Goal: Contribute content: Contribute content

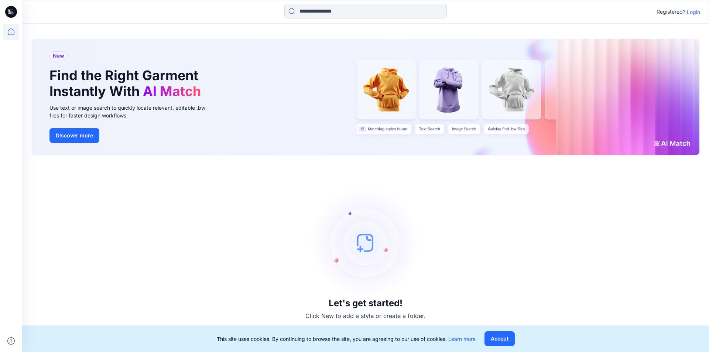
click at [696, 13] on p "Login" at bounding box center [693, 12] width 13 height 8
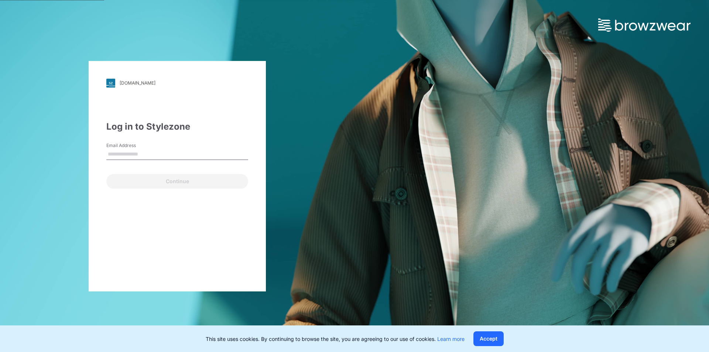
type input "**********"
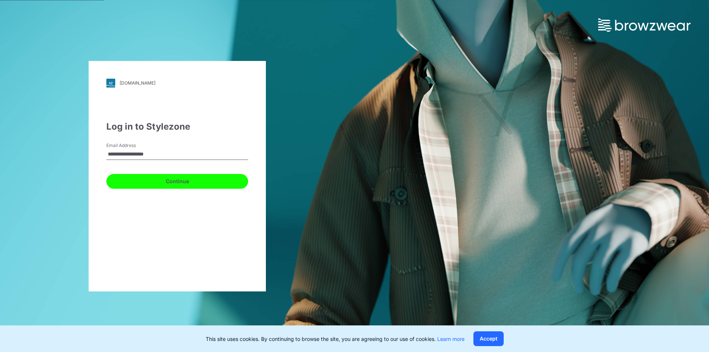
click at [143, 181] on button "Continue" at bounding box center [177, 181] width 142 height 15
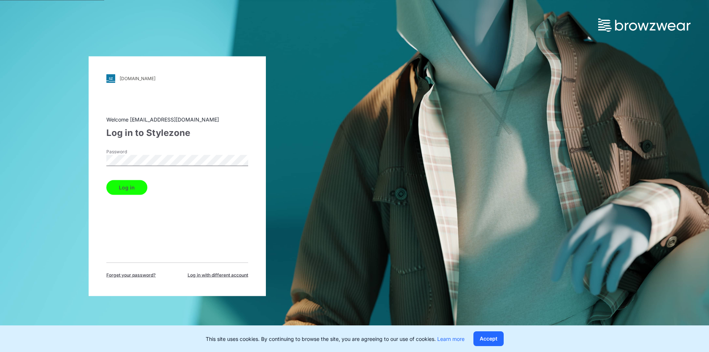
click at [129, 187] on button "Log in" at bounding box center [126, 187] width 41 height 15
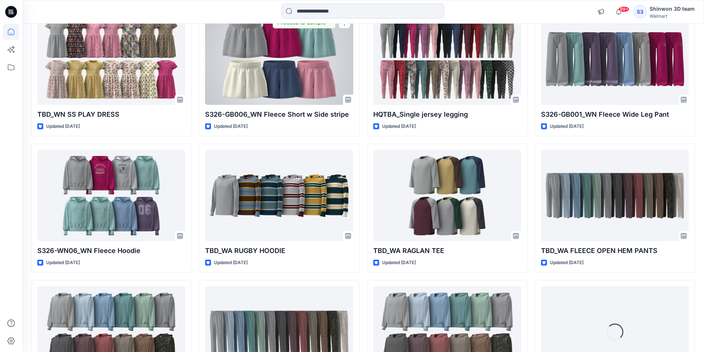
scroll to position [1970, 0]
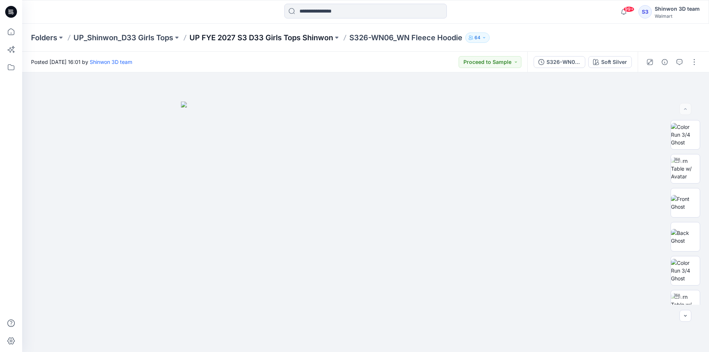
click at [218, 40] on p "UP FYE 2027 S3 D33 Girls Tops Shinwon" at bounding box center [261, 38] width 144 height 10
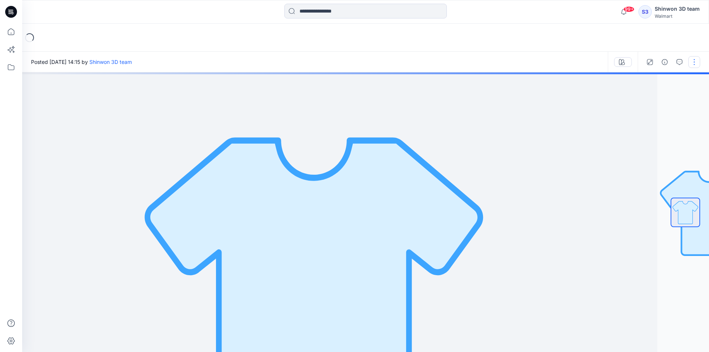
click at [694, 59] on button "button" at bounding box center [694, 62] width 12 height 12
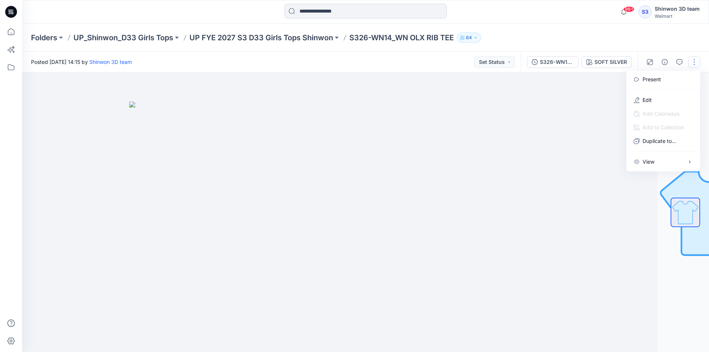
click at [696, 62] on button "button" at bounding box center [694, 62] width 12 height 12
click at [694, 61] on button "button" at bounding box center [694, 62] width 12 height 12
click at [650, 100] on p "Edit" at bounding box center [647, 100] width 9 height 8
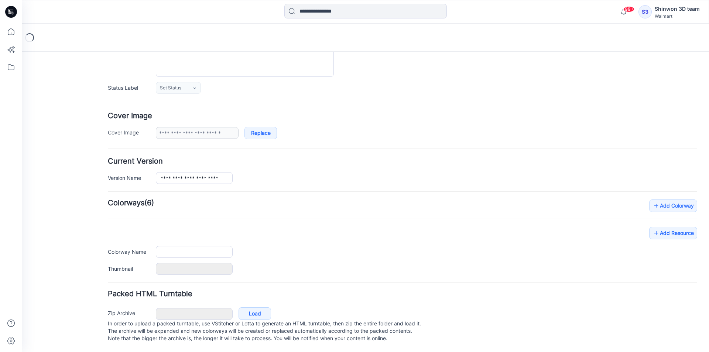
scroll to position [90, 0]
type input "**********"
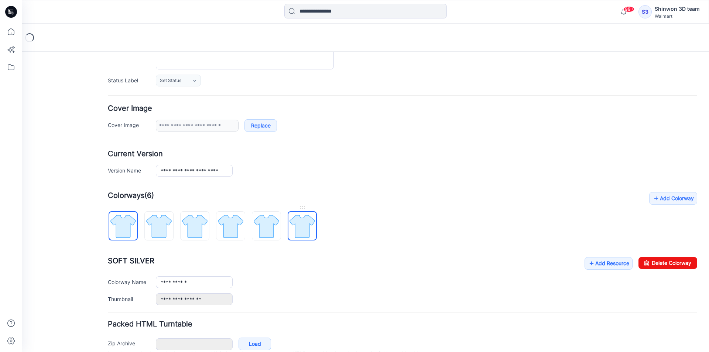
click at [290, 215] on img at bounding box center [302, 226] width 28 height 28
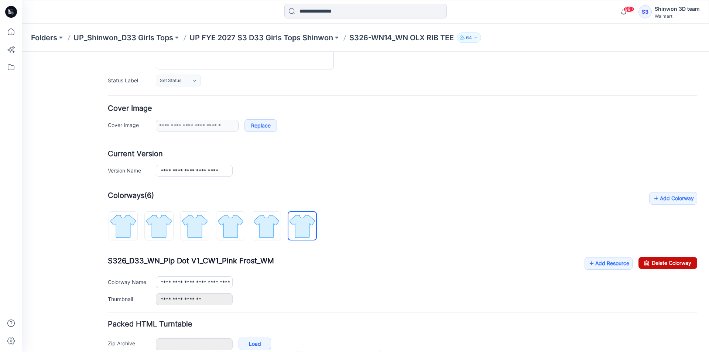
click at [669, 260] on link "Delete Colorway" at bounding box center [668, 263] width 59 height 12
click at [265, 218] on img at bounding box center [267, 226] width 28 height 28
click at [654, 262] on link "Delete Colorway" at bounding box center [668, 263] width 59 height 12
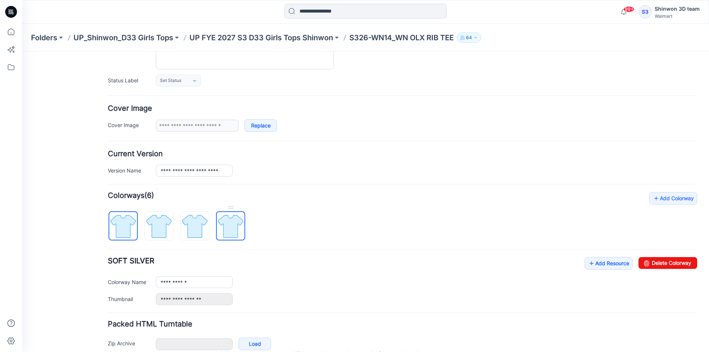
click at [244, 221] on img at bounding box center [231, 226] width 28 height 28
click at [639, 257] on link "Delete Colorway" at bounding box center [668, 263] width 59 height 12
drag, startPoint x: 195, startPoint y: 222, endPoint x: 219, endPoint y: 223, distance: 23.7
click at [198, 222] on img at bounding box center [195, 226] width 28 height 28
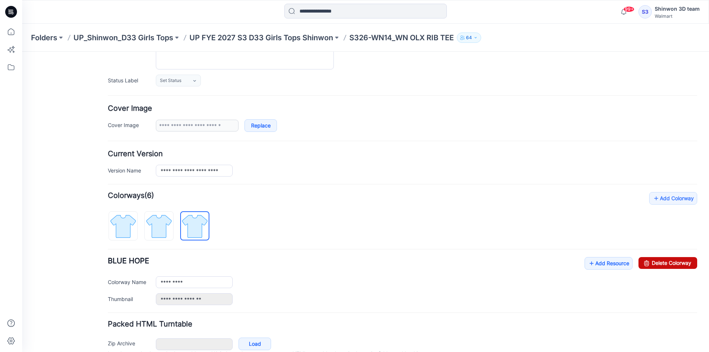
click at [657, 266] on link "Delete Colorway" at bounding box center [668, 263] width 59 height 12
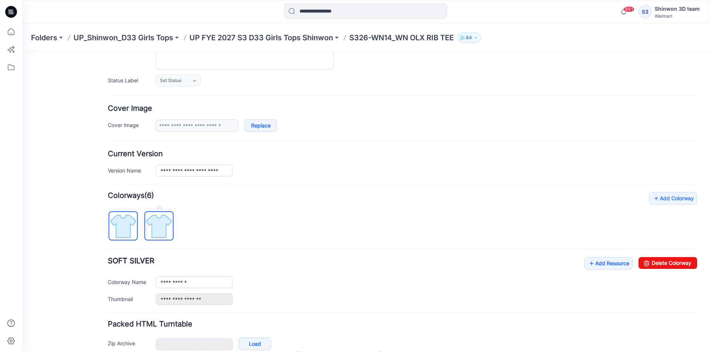
drag, startPoint x: 157, startPoint y: 221, endPoint x: 189, endPoint y: 221, distance: 32.9
click at [157, 221] on img at bounding box center [159, 226] width 28 height 28
click at [686, 267] on link "Delete Colorway" at bounding box center [668, 263] width 59 height 12
type input "**********"
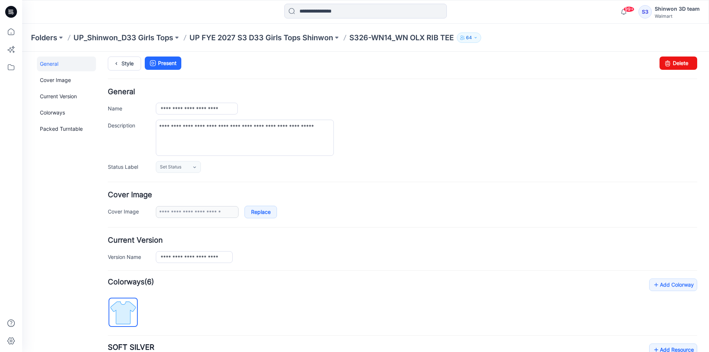
scroll to position [0, 0]
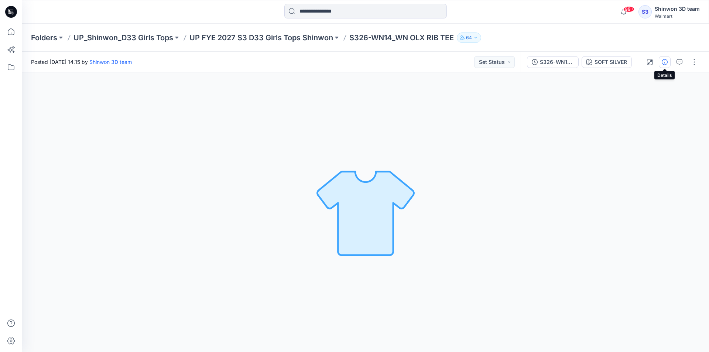
click at [665, 59] on icon "button" at bounding box center [665, 62] width 6 height 6
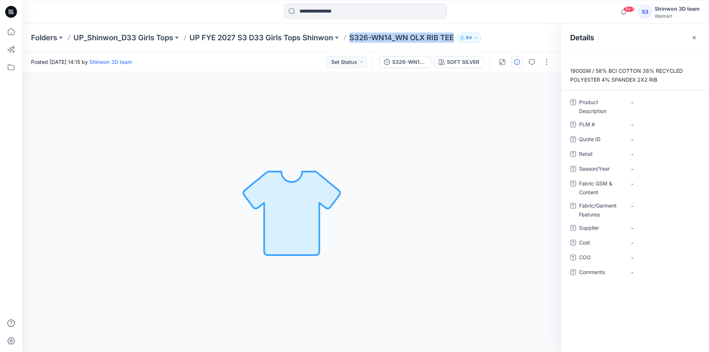
drag, startPoint x: 350, startPoint y: 36, endPoint x: 459, endPoint y: 40, distance: 109.4
click at [459, 40] on div "Folders UP_Shinwon_D33 Girls Tops UP FYE 2027 S3 D33 Girls Tops Shinwon S326-WN…" at bounding box center [337, 38] width 612 height 10
copy div "S326-WN14_WN OLX RIB TEE 64"
click at [645, 124] on \ "-" at bounding box center [663, 125] width 64 height 8
drag, startPoint x: 655, startPoint y: 127, endPoint x: 660, endPoint y: 116, distance: 12.4
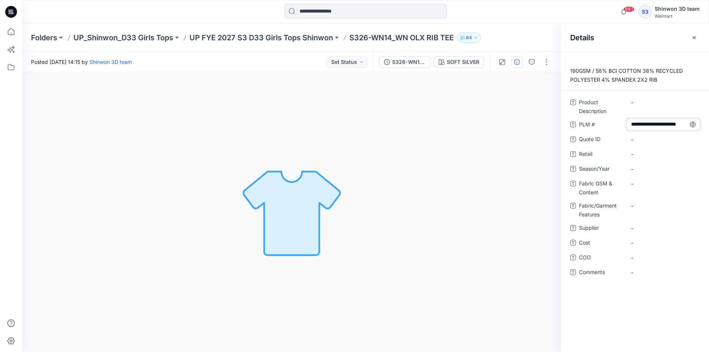
click at [660, 116] on div "**********" at bounding box center [635, 191] width 130 height 191
type textarea "*********"
click at [642, 104] on Description "-" at bounding box center [663, 103] width 64 height 8
drag, startPoint x: 634, startPoint y: 102, endPoint x: 614, endPoint y: 100, distance: 20.4
click at [614, 100] on div "**********" at bounding box center [635, 105] width 130 height 19
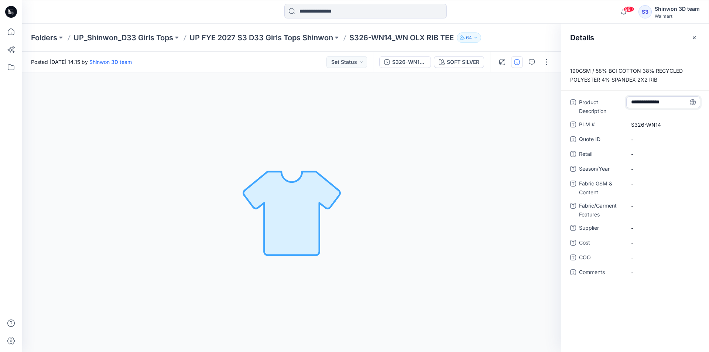
type textarea "**********"
click at [383, 172] on div "SOFT SILVER Loading... Material Properties Loading..." at bounding box center [291, 212] width 539 height 280
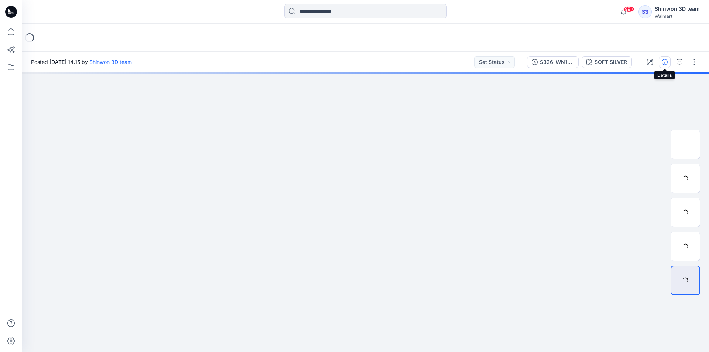
click at [667, 58] on button "button" at bounding box center [665, 62] width 12 height 12
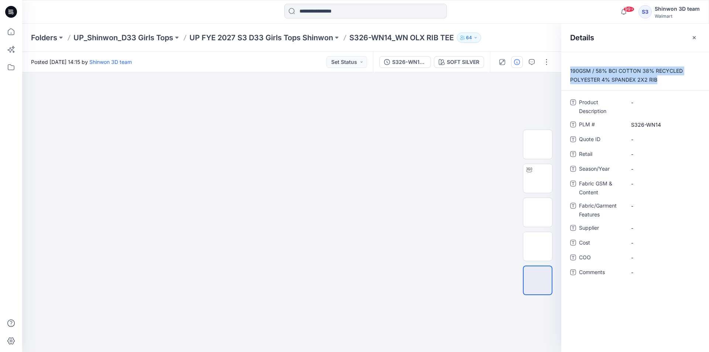
drag, startPoint x: 661, startPoint y: 81, endPoint x: 565, endPoint y: 71, distance: 96.2
click at [565, 71] on p "190GSM / 58% BCI COTTON 38% RECYCLED POLYESTER 4% SPANDEX 2X2 RIB" at bounding box center [635, 75] width 148 height 18
copy p "190GSM / 58% BCI COTTON 38% RECYCLED POLYESTER 4% SPANDEX 2X2 RIB"
click at [641, 180] on Content "-" at bounding box center [663, 184] width 64 height 8
type textarea "**********"
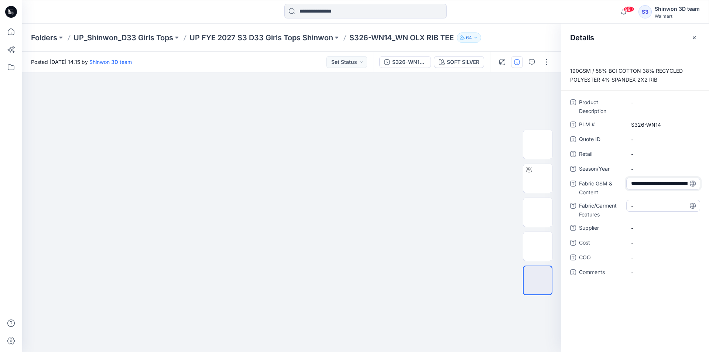
scroll to position [28, 0]
click at [645, 208] on Features "-" at bounding box center [663, 206] width 64 height 8
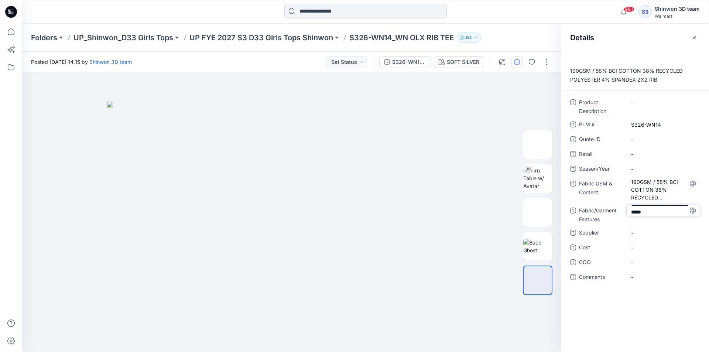
scroll to position [0, 0]
drag, startPoint x: 657, startPoint y: 212, endPoint x: 594, endPoint y: 188, distance: 67.8
click at [594, 188] on div "**********" at bounding box center [635, 193] width 130 height 195
type textarea "*******"
click at [639, 232] on span "-" at bounding box center [663, 233] width 64 height 8
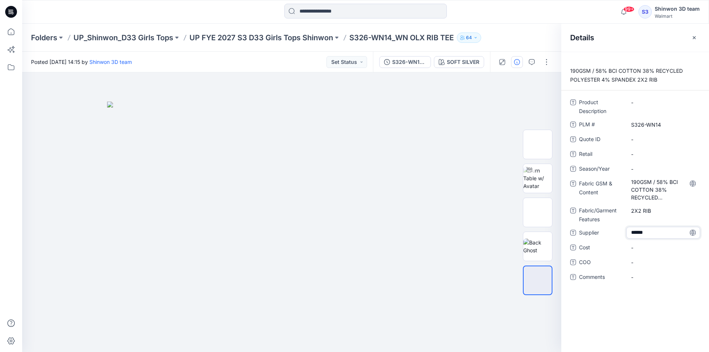
type textarea "*******"
click at [621, 201] on div "Product Description - PLM # S326-WN14 Quote ID - Retail - Season/Year - Fabric …" at bounding box center [635, 193] width 130 height 195
click at [645, 171] on span "-" at bounding box center [663, 169] width 64 height 8
type textarea "**********"
click at [611, 153] on span "Retail" at bounding box center [601, 155] width 44 height 10
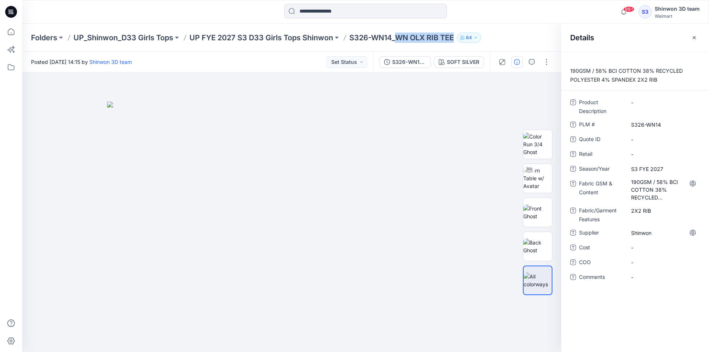
drag, startPoint x: 401, startPoint y: 39, endPoint x: 457, endPoint y: 42, distance: 55.9
click at [454, 42] on p "S326-WN14_WN OLX RIB TEE" at bounding box center [401, 38] width 105 height 10
copy p "WN OLX RIB TEE"
click at [652, 106] on Description "-" at bounding box center [663, 103] width 64 height 8
type textarea "**********"
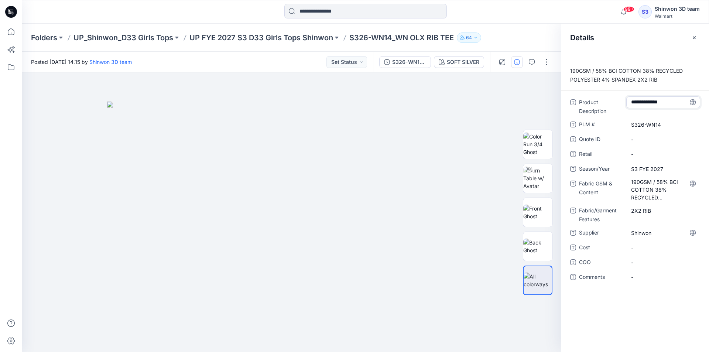
click at [585, 110] on span "Product Description" at bounding box center [601, 107] width 44 height 18
click at [379, 92] on div at bounding box center [291, 212] width 539 height 280
click at [528, 58] on button "button" at bounding box center [532, 62] width 12 height 12
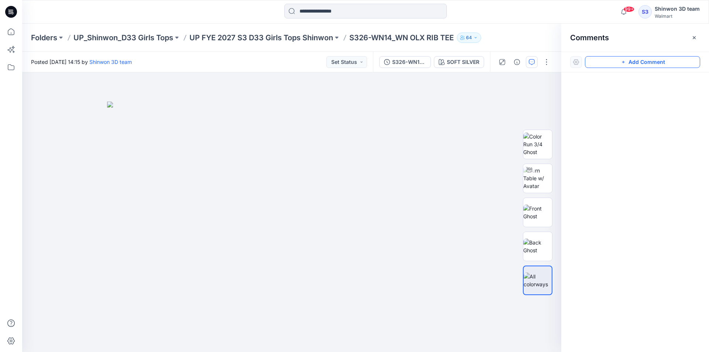
drag, startPoint x: 603, startPoint y: 61, endPoint x: 597, endPoint y: 61, distance: 6.6
click at [602, 61] on button "Add Comment" at bounding box center [642, 62] width 115 height 12
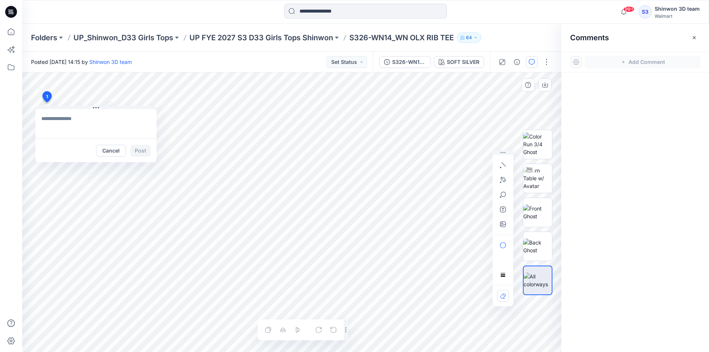
click at [47, 102] on div "1 Cancel Post Layer 1" at bounding box center [291, 212] width 539 height 280
paste textarea "**********"
type textarea "**********"
click at [142, 149] on button "Post" at bounding box center [140, 151] width 20 height 12
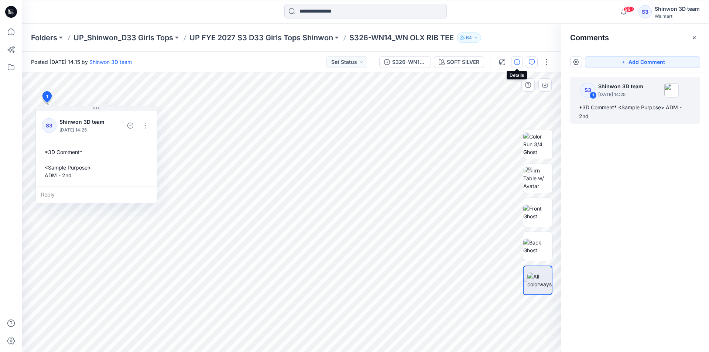
click at [516, 62] on icon "button" at bounding box center [517, 62] width 6 height 6
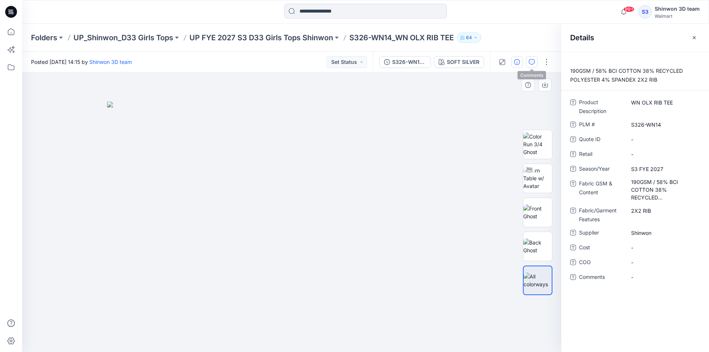
click at [530, 63] on icon "button" at bounding box center [532, 62] width 6 height 6
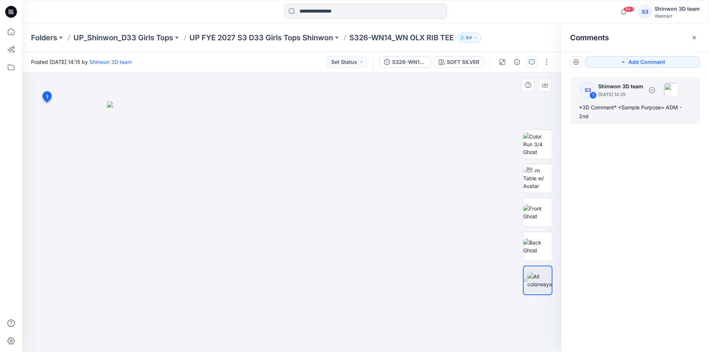
click at [615, 113] on div "*3D Comment* <Sample Purpose> ADM - 2nd" at bounding box center [635, 112] width 112 height 18
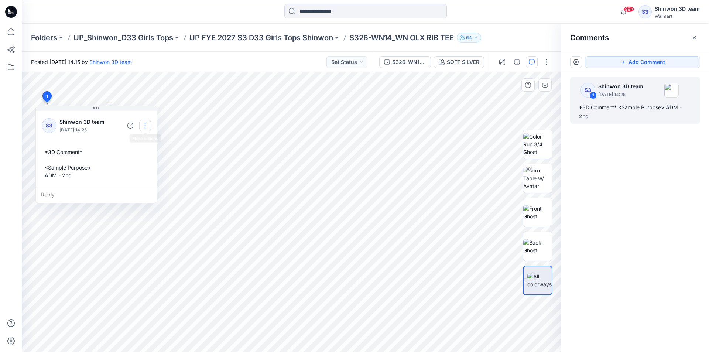
click at [142, 125] on button "button" at bounding box center [145, 126] width 12 height 12
click at [143, 144] on p "Edit comment" at bounding box center [146, 143] width 33 height 8
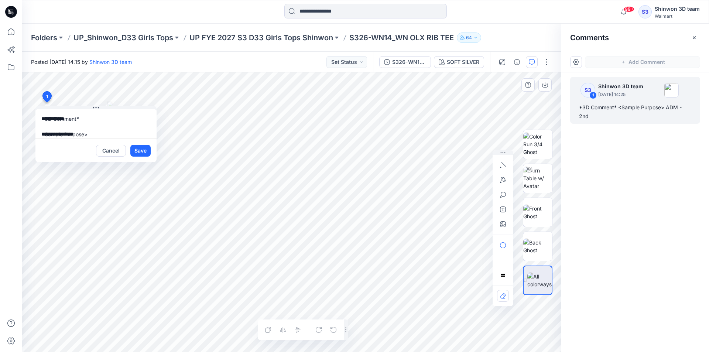
scroll to position [13, 0]
drag, startPoint x: 55, startPoint y: 127, endPoint x: 131, endPoint y: 133, distance: 76.7
click at [126, 132] on textarea "**********" at bounding box center [95, 124] width 121 height 30
type textarea "**********"
click at [143, 149] on button "Save" at bounding box center [140, 151] width 20 height 12
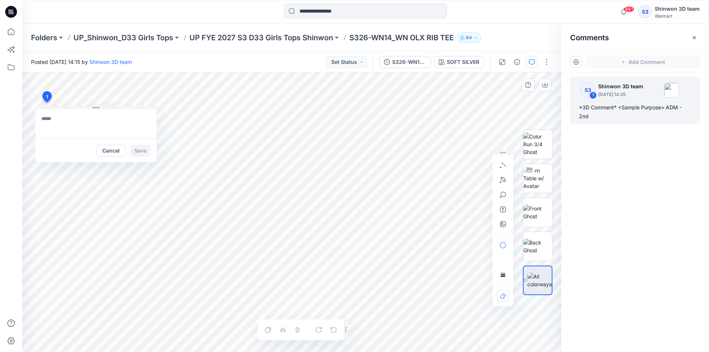
scroll to position [0, 0]
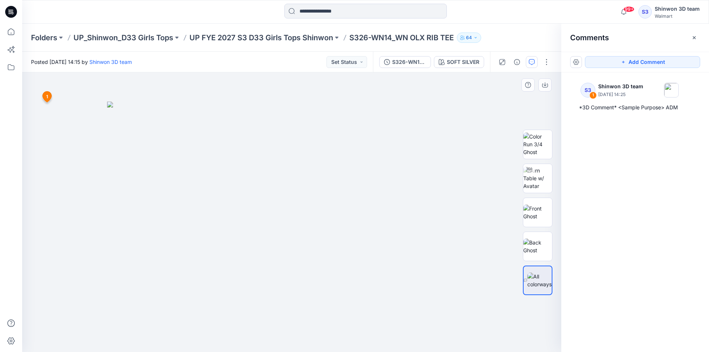
click at [119, 225] on img at bounding box center [291, 227] width 369 height 251
click at [113, 146] on img at bounding box center [291, 227] width 369 height 251
click at [144, 258] on img at bounding box center [291, 227] width 369 height 251
click at [158, 255] on img at bounding box center [291, 227] width 369 height 251
drag, startPoint x: 433, startPoint y: 265, endPoint x: 301, endPoint y: 256, distance: 131.8
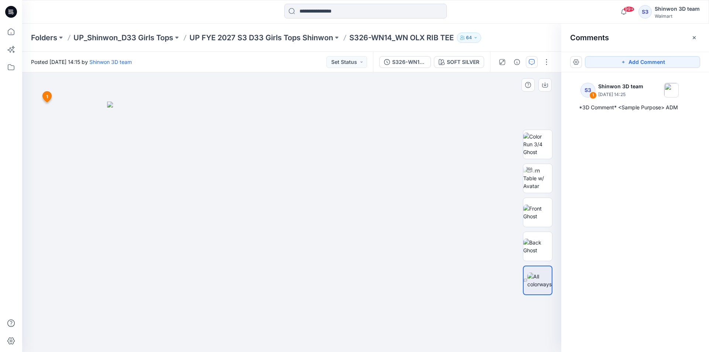
click at [431, 265] on img at bounding box center [291, 227] width 369 height 251
click at [404, 206] on img at bounding box center [291, 227] width 369 height 251
drag, startPoint x: 410, startPoint y: 109, endPoint x: 400, endPoint y: 109, distance: 9.2
click at [410, 109] on img at bounding box center [291, 227] width 369 height 251
click at [520, 61] on icon "button" at bounding box center [517, 62] width 6 height 6
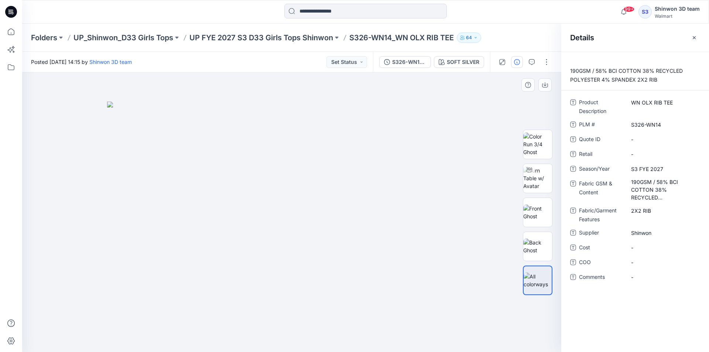
click at [186, 211] on img at bounding box center [291, 227] width 369 height 251
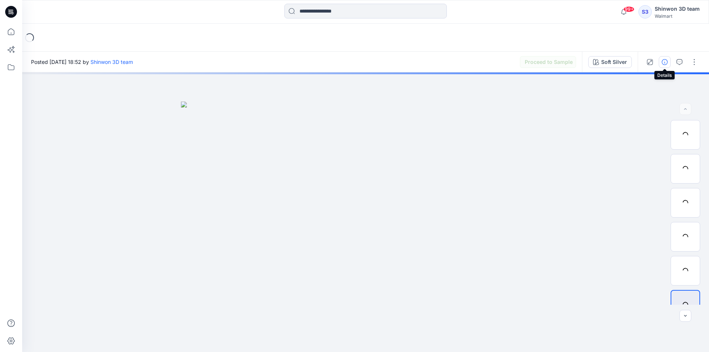
click at [665, 59] on icon "button" at bounding box center [665, 62] width 6 height 6
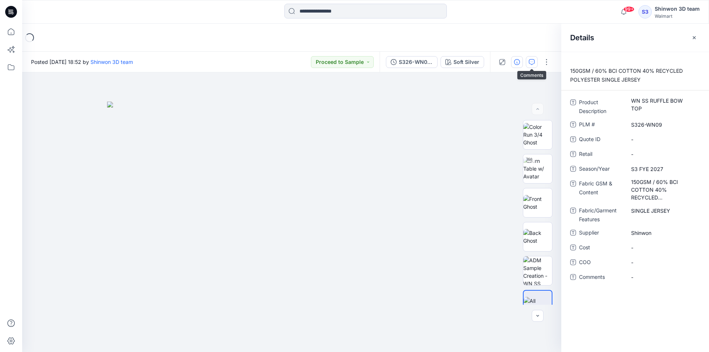
click at [531, 63] on icon "button" at bounding box center [532, 62] width 6 height 6
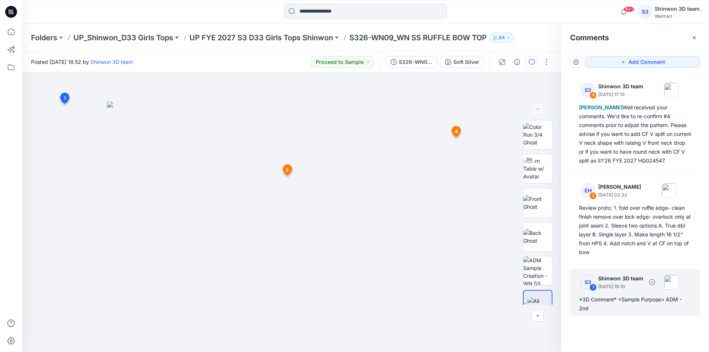
click at [623, 289] on p "September 25, 2025 19:10" at bounding box center [620, 286] width 45 height 7
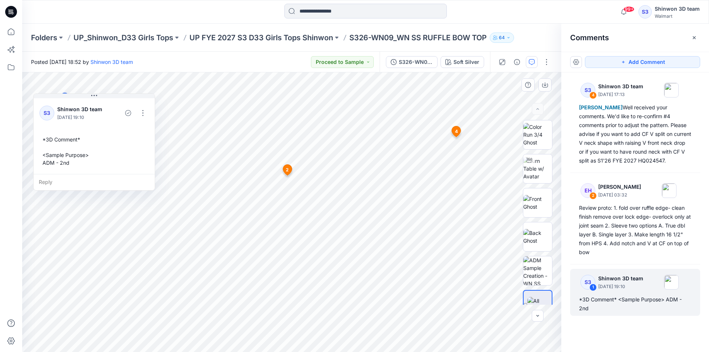
drag, startPoint x: 90, startPoint y: 177, endPoint x: 69, endPoint y: 158, distance: 27.7
click at [69, 158] on div "*3D Comment* <Sample Purpose> ADM - 2nd" at bounding box center [94, 151] width 109 height 37
click at [57, 145] on div "*3D Comment* <Sample Purpose> ADM - 2nd" at bounding box center [93, 146] width 109 height 37
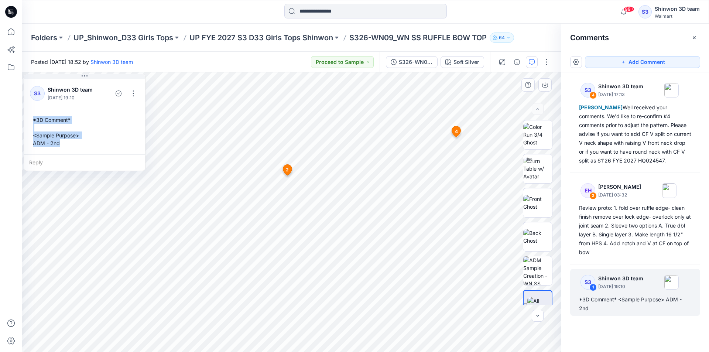
drag, startPoint x: 67, startPoint y: 158, endPoint x: 30, endPoint y: 117, distance: 55.7
click at [30, 117] on div "*3D Comment* <Sample Purpose> ADM - 2nd" at bounding box center [84, 131] width 109 height 37
copy div "*3D Comment* <Sample Purpose> ADM - 2nd"
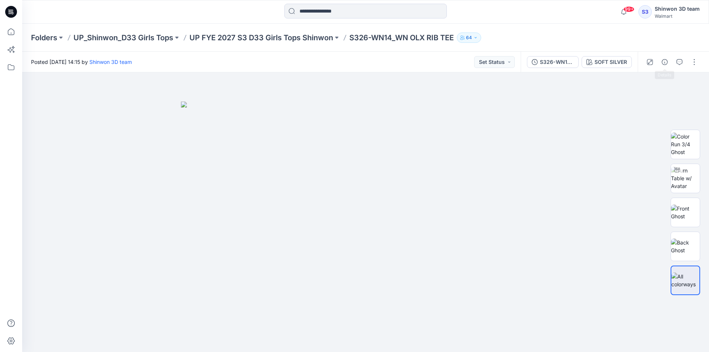
click at [664, 62] on icon "button" at bounding box center [665, 62] width 6 height 6
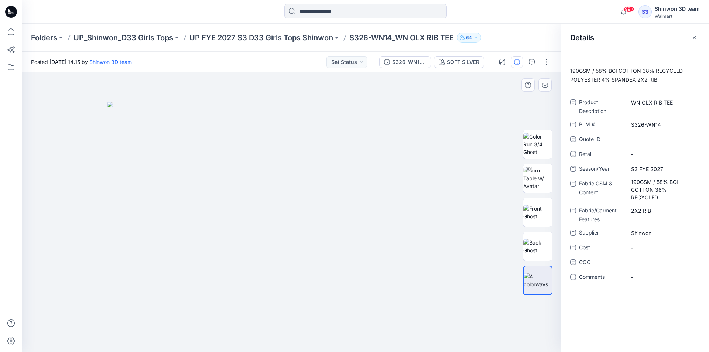
drag, startPoint x: 56, startPoint y: 156, endPoint x: 49, endPoint y: 156, distance: 6.6
click at [56, 156] on div at bounding box center [291, 212] width 539 height 280
click at [533, 61] on icon "button" at bounding box center [532, 62] width 6 height 6
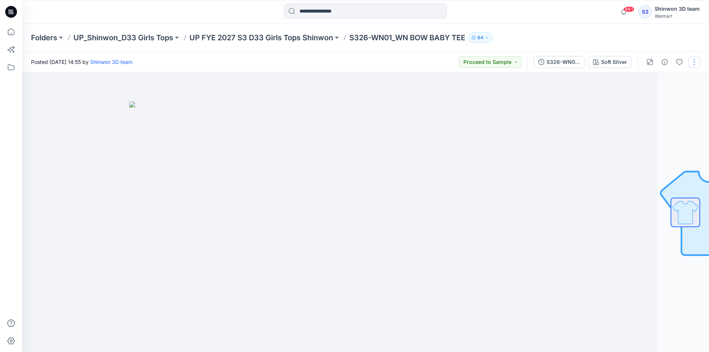
click at [693, 62] on button "button" at bounding box center [694, 62] width 12 height 12
click at [658, 95] on button "Edit" at bounding box center [663, 100] width 68 height 14
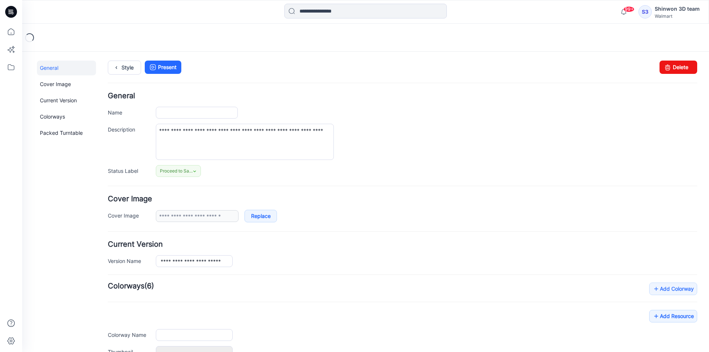
type input "**********"
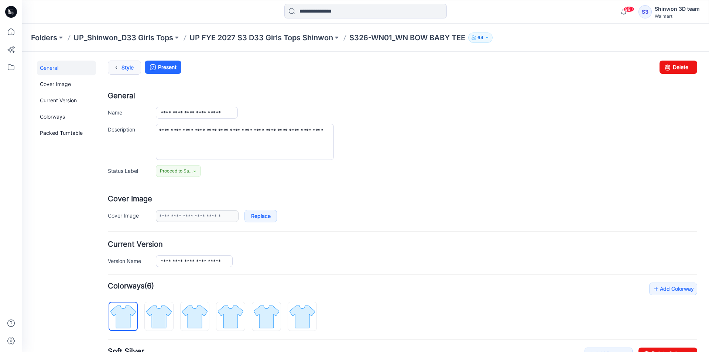
drag, startPoint x: 127, startPoint y: 65, endPoint x: 117, endPoint y: 65, distance: 10.0
click at [127, 65] on link "Style" at bounding box center [124, 68] width 33 height 14
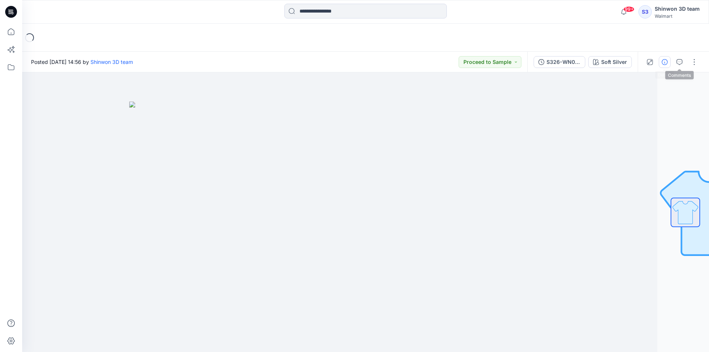
click at [669, 61] on button "button" at bounding box center [665, 62] width 12 height 12
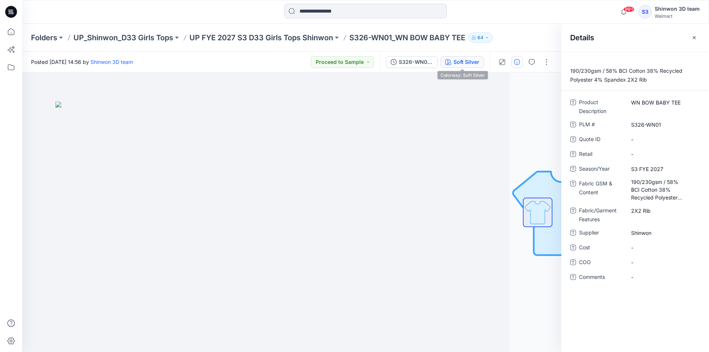
click at [458, 60] on div "Soft Silver" at bounding box center [467, 62] width 26 height 8
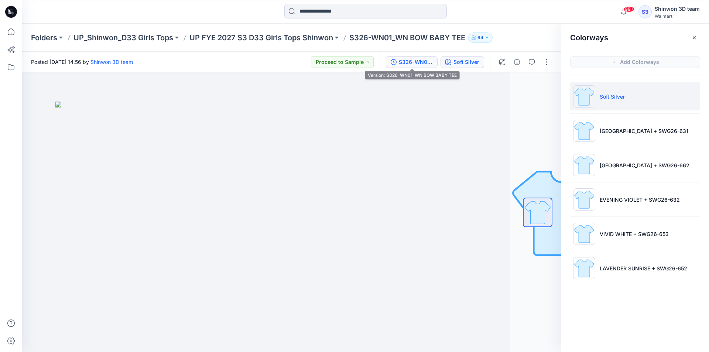
click at [417, 62] on div "S326-WN01_WN BOW BABY TEE" at bounding box center [416, 62] width 34 height 8
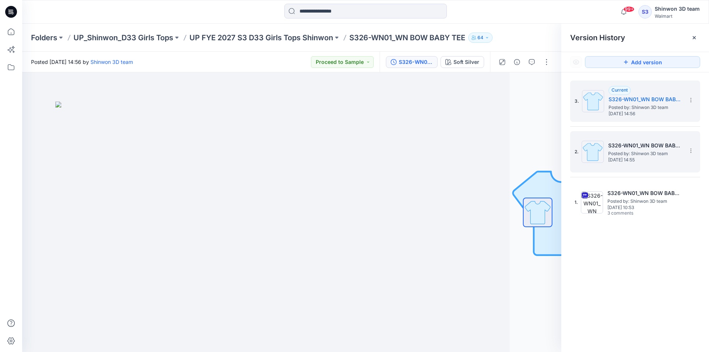
click at [655, 150] on h5 "S326-WN01_WN BOW BABY TEE" at bounding box center [645, 145] width 74 height 9
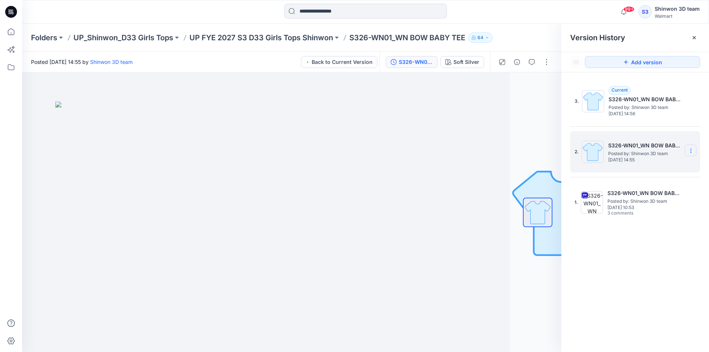
click at [689, 152] on icon at bounding box center [691, 151] width 6 height 6
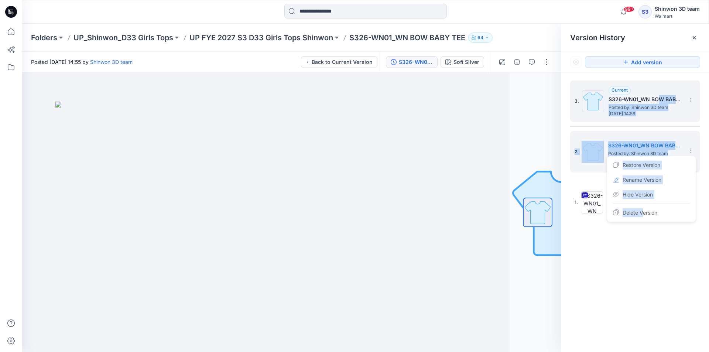
drag, startPoint x: 643, startPoint y: 213, endPoint x: 658, endPoint y: 92, distance: 122.8
click at [658, 92] on div "3. Current S326-WN01_WN BOW BABY TEE Posted by: Shinwon 3D team Tuesday, Octobe…" at bounding box center [635, 152] width 130 height 143
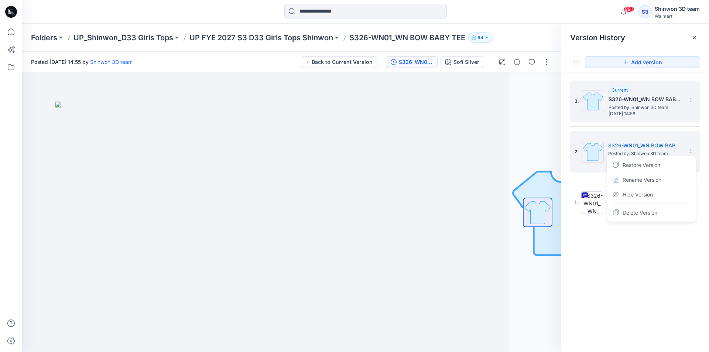
click at [638, 82] on div "3. Current S326-WN01_WN BOW BABY TEE Posted by: Shinwon 3D team Tuesday, Octobe…" at bounding box center [635, 101] width 130 height 41
click at [691, 98] on icon at bounding box center [691, 100] width 6 height 6
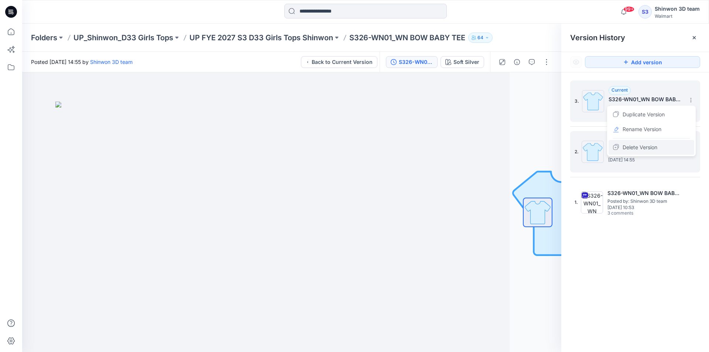
click at [645, 146] on span "Delete Version" at bounding box center [640, 147] width 35 height 9
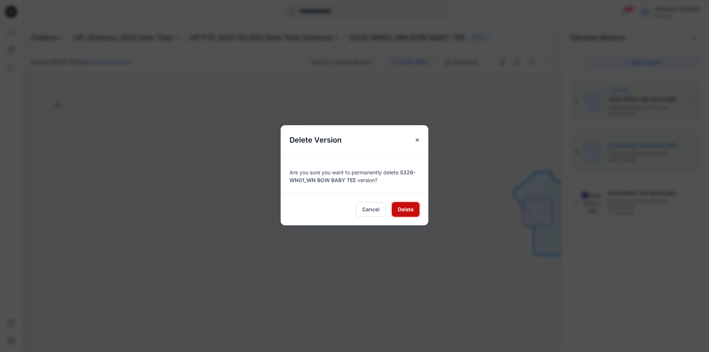
click at [400, 208] on span "Delete" at bounding box center [406, 209] width 16 height 8
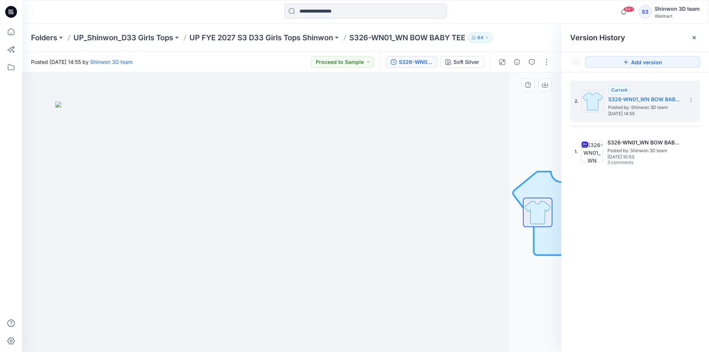
click at [185, 303] on img at bounding box center [239, 227] width 369 height 251
click at [325, 334] on div at bounding box center [239, 212] width 539 height 280
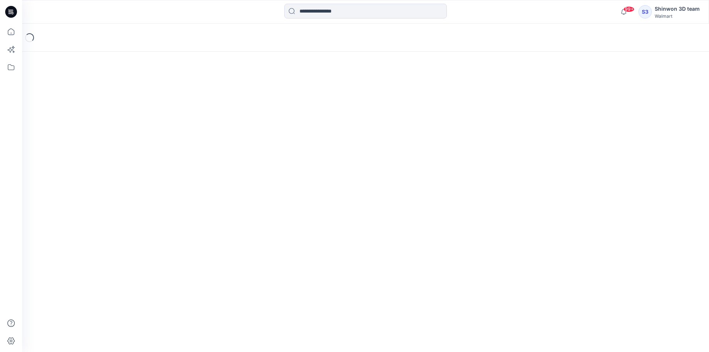
click at [216, 319] on div "Loading..." at bounding box center [365, 188] width 687 height 328
click at [288, 154] on div "Loading..." at bounding box center [365, 188] width 687 height 328
click at [358, 298] on div "Loading..." at bounding box center [365, 188] width 687 height 328
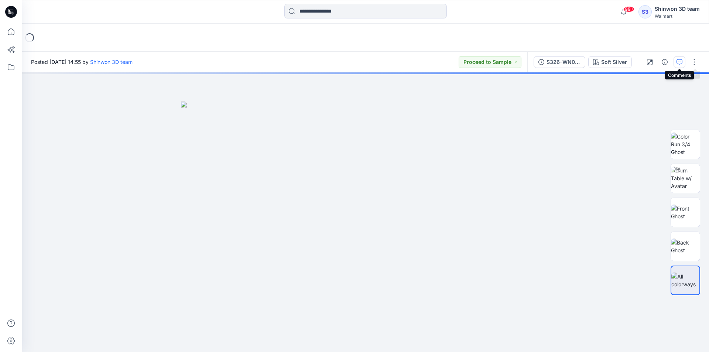
click at [677, 62] on icon "button" at bounding box center [680, 62] width 6 height 6
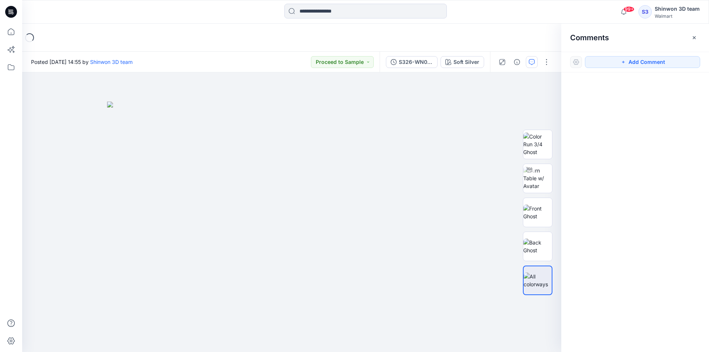
drag, startPoint x: 629, startPoint y: 63, endPoint x: 493, endPoint y: 71, distance: 135.8
click at [628, 63] on button "Add Comment" at bounding box center [642, 62] width 115 height 12
click at [35, 96] on div "1" at bounding box center [291, 212] width 539 height 280
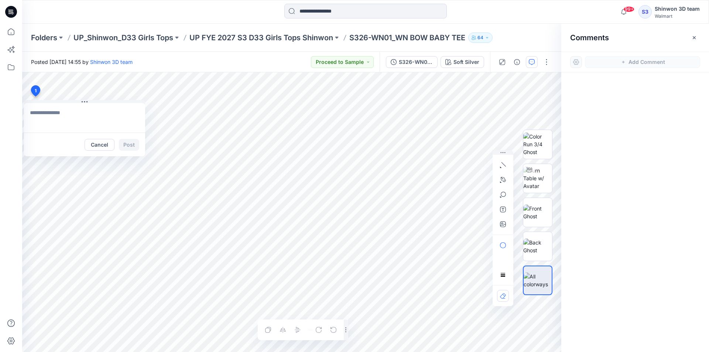
paste textarea "**********"
type textarea "**********"
click at [126, 141] on button "Post" at bounding box center [129, 145] width 20 height 12
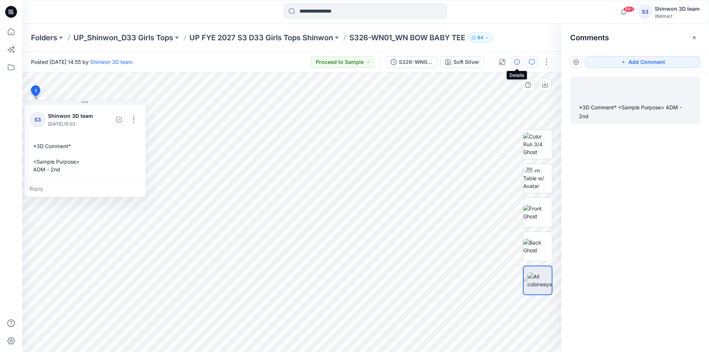
click at [515, 63] on icon "button" at bounding box center [517, 62] width 6 height 6
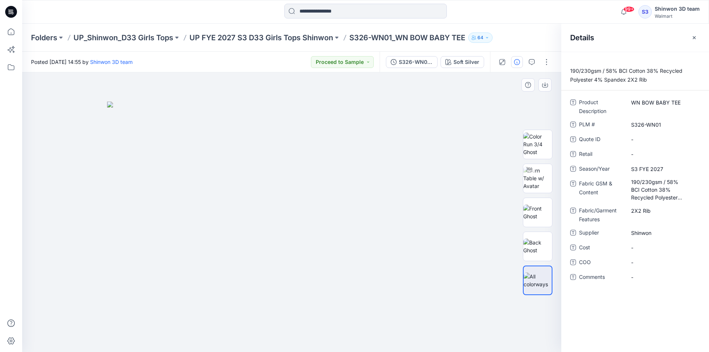
click at [294, 88] on div at bounding box center [291, 212] width 539 height 280
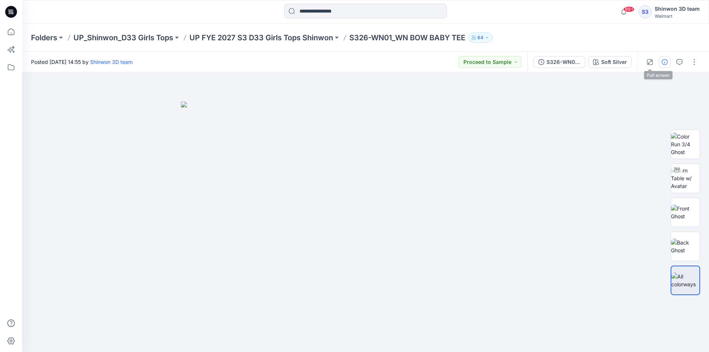
click at [664, 61] on icon "button" at bounding box center [665, 62] width 6 height 6
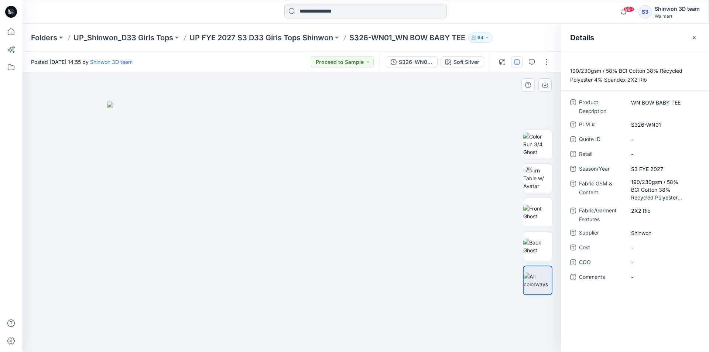
click at [279, 332] on div at bounding box center [291, 212] width 539 height 280
drag, startPoint x: 418, startPoint y: 68, endPoint x: 418, endPoint y: 62, distance: 6.6
click at [418, 67] on div "S326-WN01_WN BOW BABY TEE Soft Silver" at bounding box center [435, 62] width 110 height 21
click at [418, 62] on div "S326-WN01_WN BOW BABY TEE" at bounding box center [416, 62] width 34 height 8
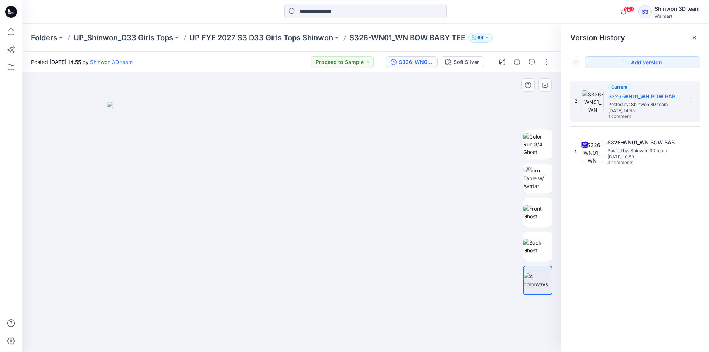
click at [332, 326] on div at bounding box center [291, 212] width 539 height 280
click at [112, 125] on img at bounding box center [291, 227] width 369 height 251
click at [318, 310] on img at bounding box center [291, 227] width 369 height 251
drag, startPoint x: 241, startPoint y: 337, endPoint x: 208, endPoint y: 339, distance: 33.7
click at [241, 337] on div at bounding box center [291, 212] width 539 height 280
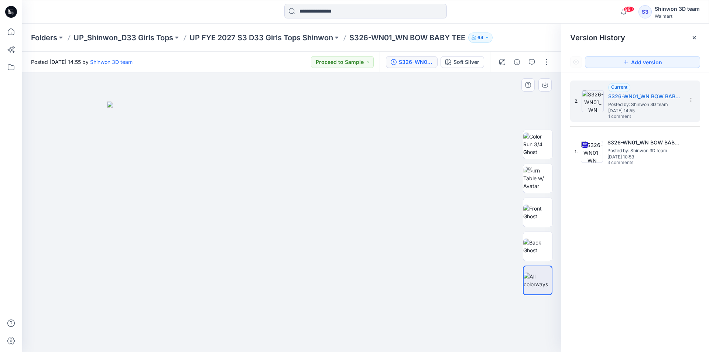
click at [483, 222] on div at bounding box center [291, 212] width 539 height 280
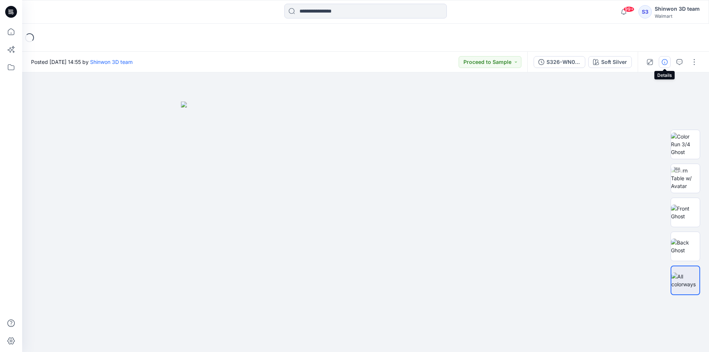
click at [661, 63] on button "button" at bounding box center [665, 62] width 12 height 12
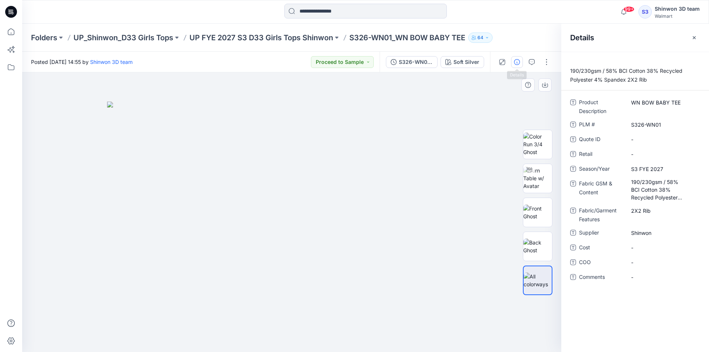
click at [395, 352] on div at bounding box center [291, 212] width 539 height 280
click at [531, 60] on icon "button" at bounding box center [532, 62] width 6 height 6
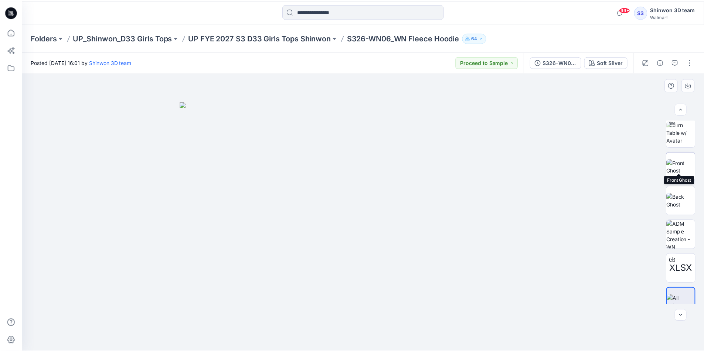
scroll to position [185, 0]
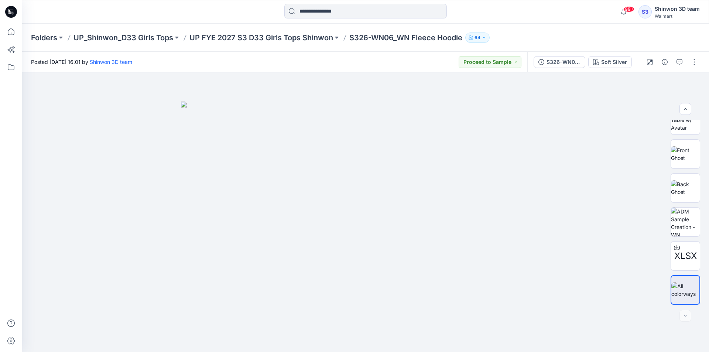
click at [570, 3] on div "99+ Notifications Your style S326-WN01_WN BOW BABY TEE has been updated with S3…" at bounding box center [365, 12] width 687 height 24
click at [328, 323] on img at bounding box center [365, 227] width 369 height 251
click at [113, 341] on div at bounding box center [365, 212] width 687 height 280
click at [603, 64] on div "Soft Silver" at bounding box center [614, 62] width 26 height 8
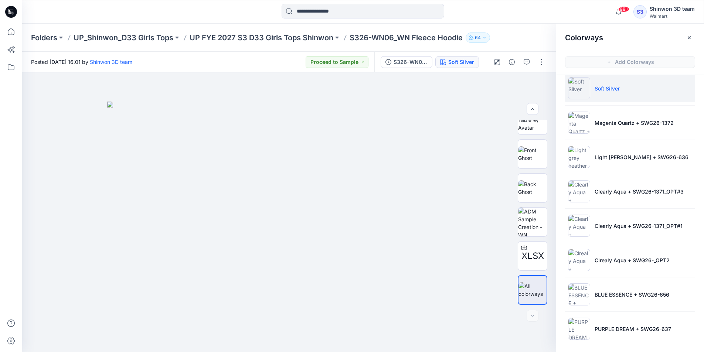
scroll to position [10, 0]
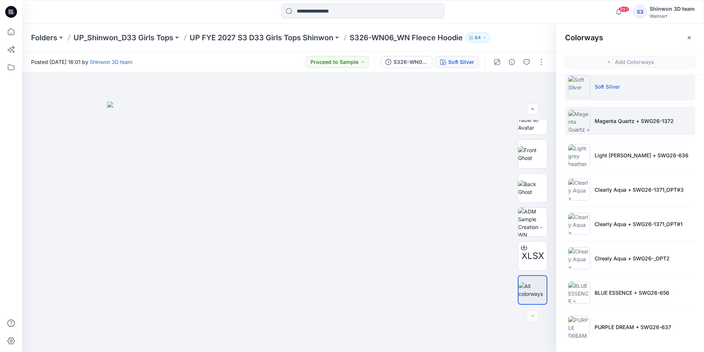
click at [604, 121] on p "Magenta Quartz + SWG26-1372" at bounding box center [633, 121] width 79 height 8
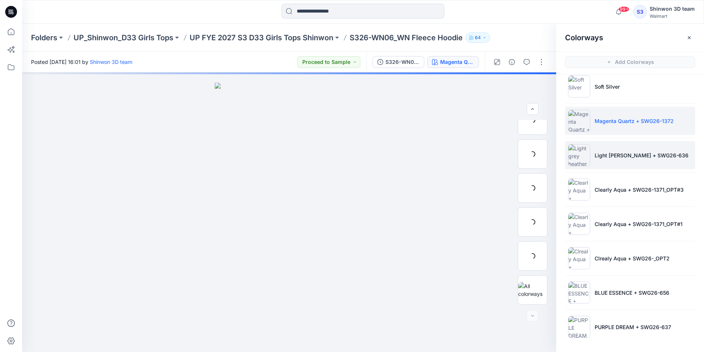
scroll to position [117, 0]
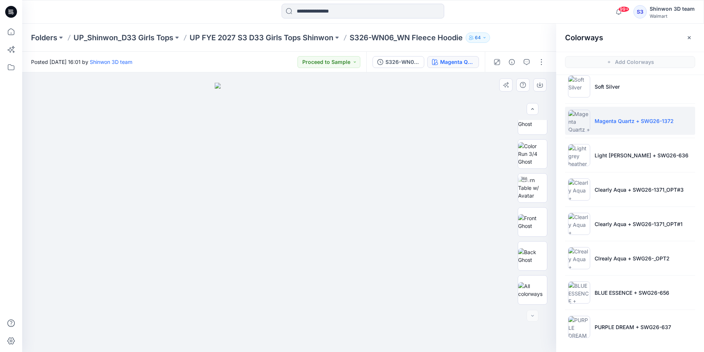
click at [50, 181] on div at bounding box center [289, 212] width 534 height 280
click at [450, 61] on div "Magenta Quartz + SWG26-1372" at bounding box center [457, 62] width 34 height 8
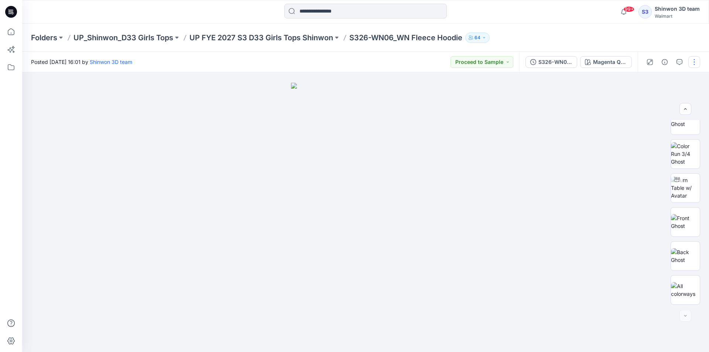
click at [554, 65] on div "S326-WN06_WN Fleece Hoodie" at bounding box center [556, 62] width 34 height 8
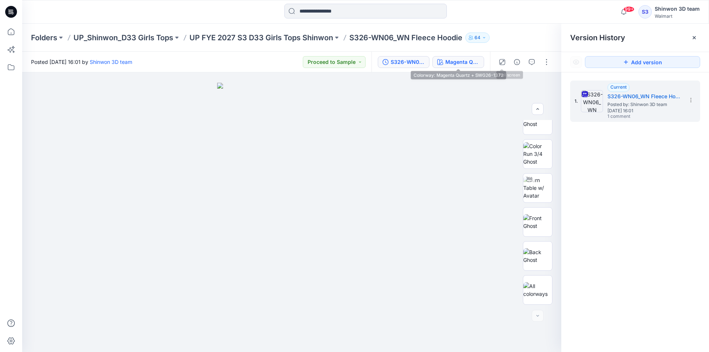
click at [467, 60] on div "Magenta Quartz + SWG26-1372" at bounding box center [462, 62] width 34 height 8
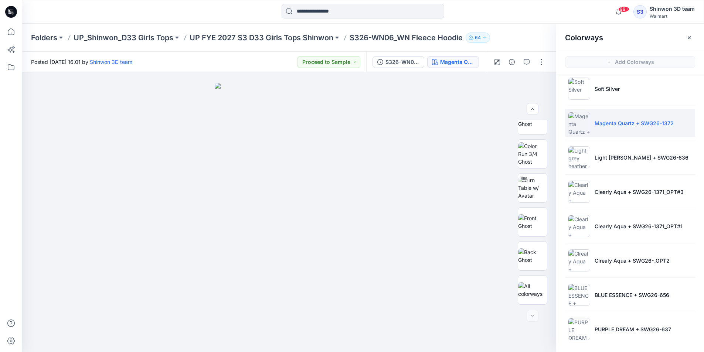
scroll to position [10, 0]
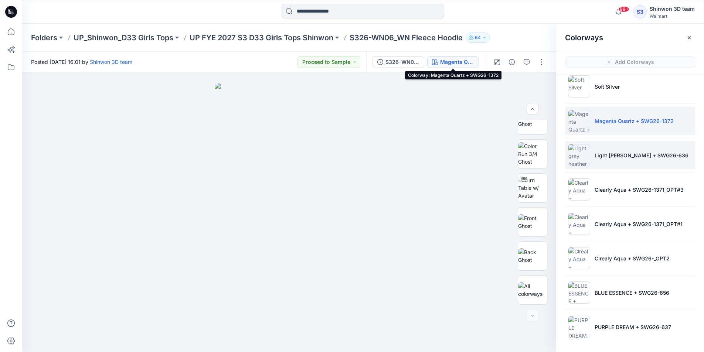
click at [612, 150] on li "Light [PERSON_NAME] + SWG26-636" at bounding box center [630, 155] width 130 height 28
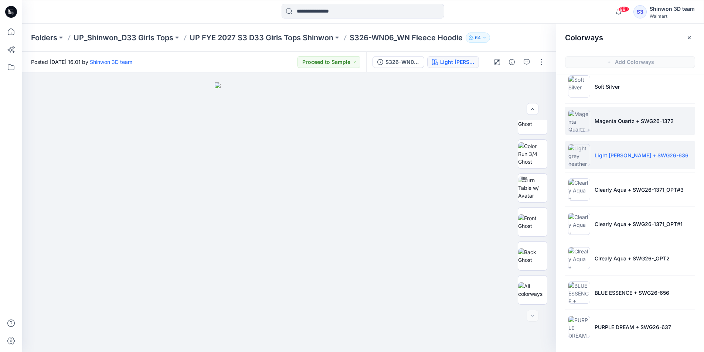
click at [645, 117] on p "Magenta Quartz + SWG26-1372" at bounding box center [633, 121] width 79 height 8
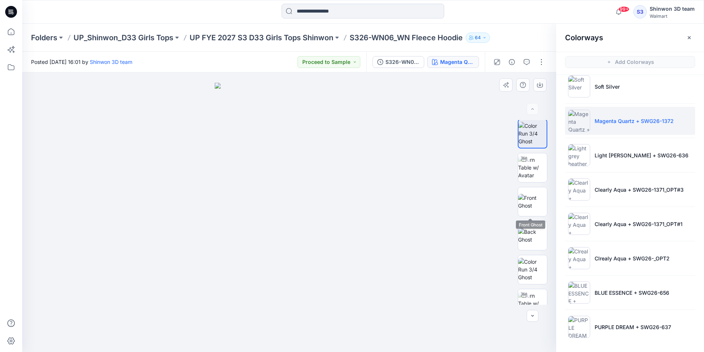
scroll to position [0, 0]
click at [182, 320] on div at bounding box center [289, 212] width 534 height 280
click at [42, 224] on div at bounding box center [289, 212] width 534 height 280
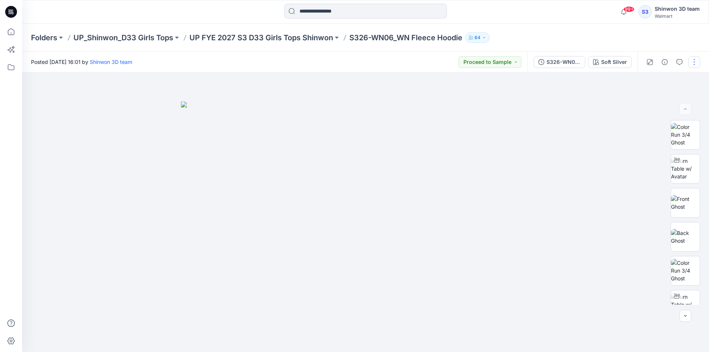
click at [694, 60] on button "button" at bounding box center [694, 62] width 12 height 12
drag, startPoint x: 646, startPoint y: 99, endPoint x: 645, endPoint y: 92, distance: 7.8
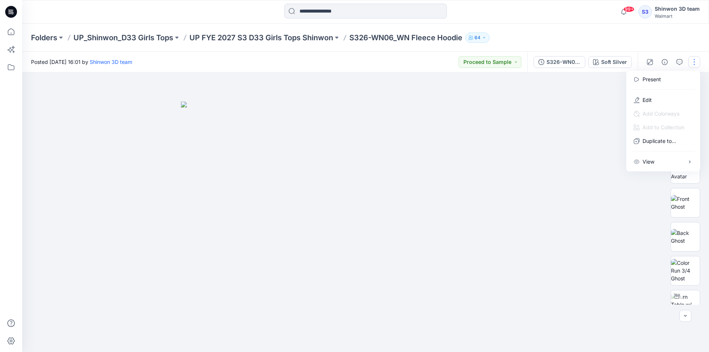
click at [646, 99] on p "Edit" at bounding box center [647, 100] width 9 height 8
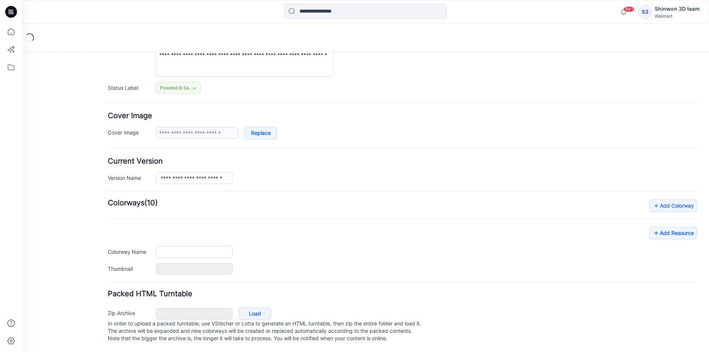
type input "**********"
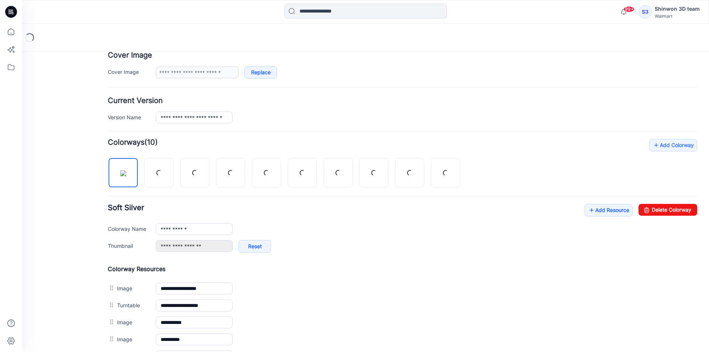
scroll to position [201, 0]
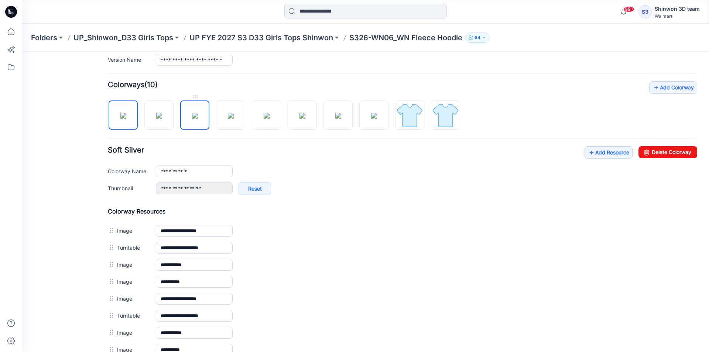
click at [192, 115] on img at bounding box center [195, 116] width 6 height 6
click at [192, 114] on img at bounding box center [195, 116] width 6 height 6
click at [666, 156] on link "Delete Colorway" at bounding box center [668, 152] width 59 height 12
type input "**********"
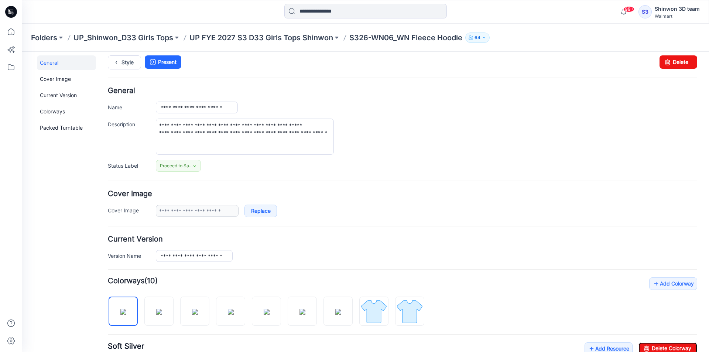
scroll to position [0, 0]
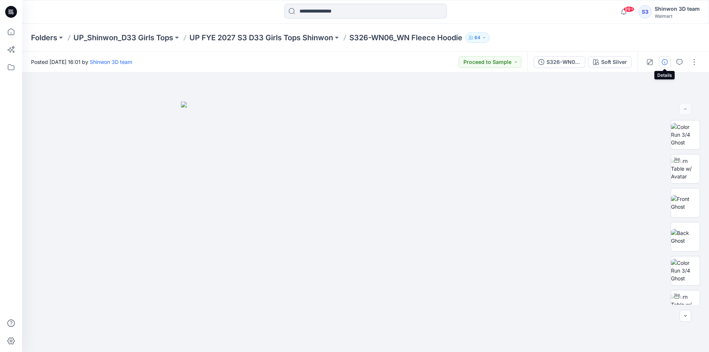
click at [666, 61] on icon "button" at bounding box center [665, 62] width 6 height 6
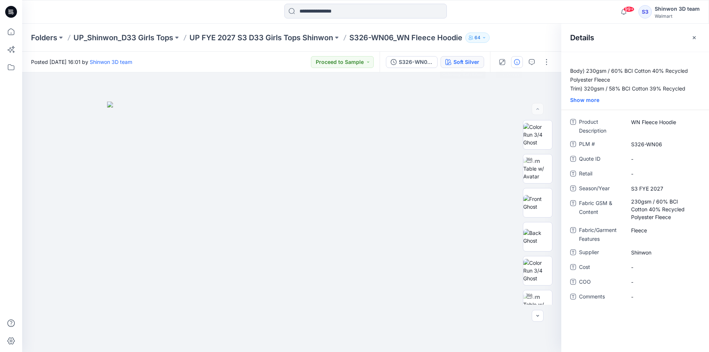
click at [467, 60] on div "Soft Silver" at bounding box center [467, 62] width 26 height 8
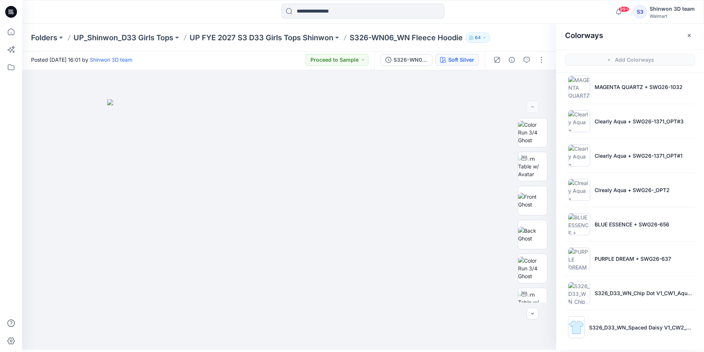
scroll to position [44, 0]
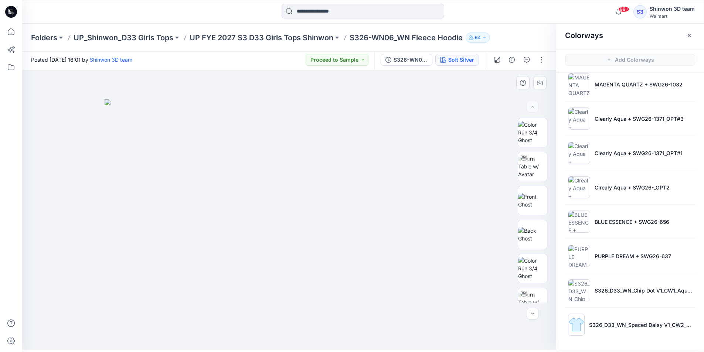
click at [499, 320] on div at bounding box center [289, 210] width 534 height 280
click at [427, 206] on img at bounding box center [289, 224] width 369 height 251
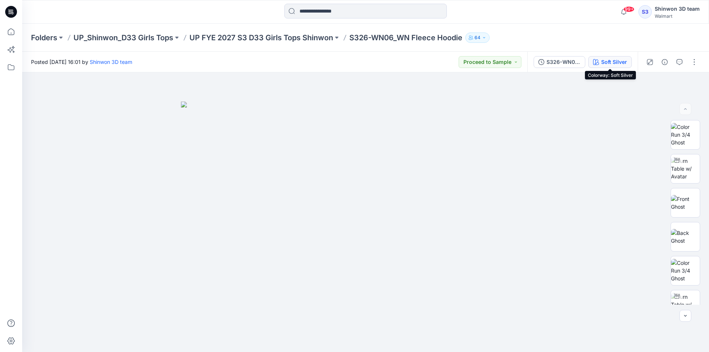
click at [610, 62] on div "Soft Silver" at bounding box center [614, 62] width 26 height 8
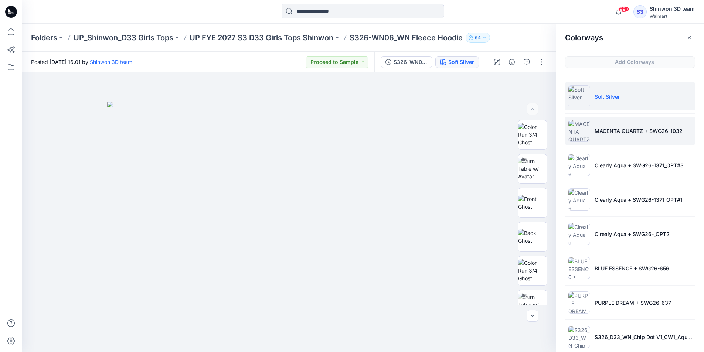
click at [621, 134] on p "MAGENTA QUARTZ + SWG26-1032" at bounding box center [638, 131] width 88 height 8
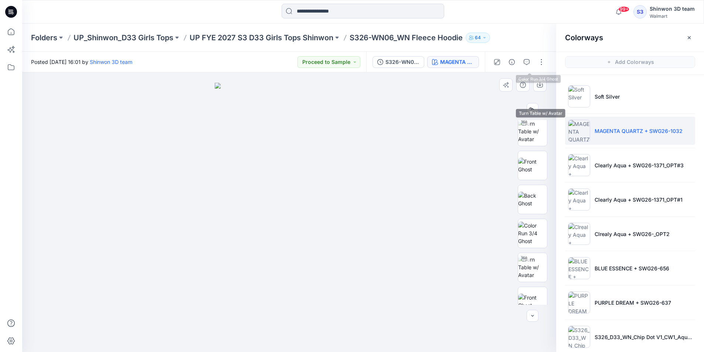
scroll to position [222, 0]
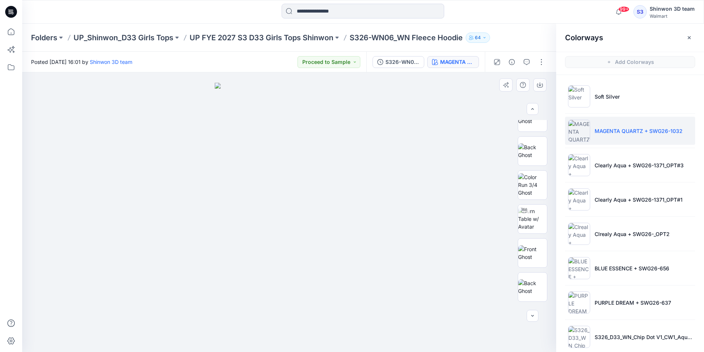
click at [167, 324] on div at bounding box center [289, 212] width 534 height 280
click at [541, 62] on button "button" at bounding box center [541, 62] width 12 height 12
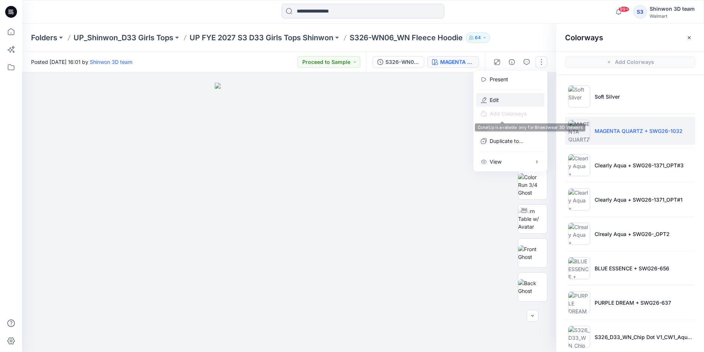
click at [496, 99] on p "Edit" at bounding box center [493, 100] width 9 height 8
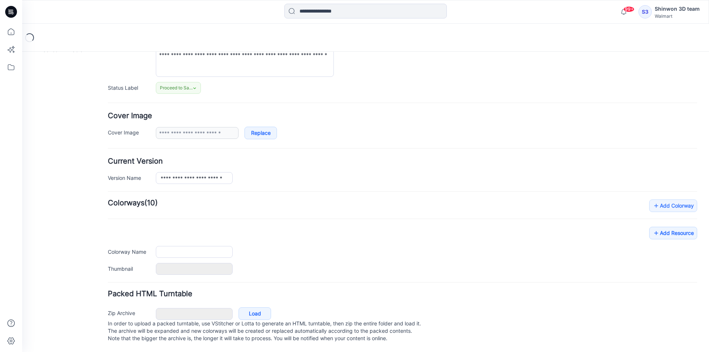
type input "**********"
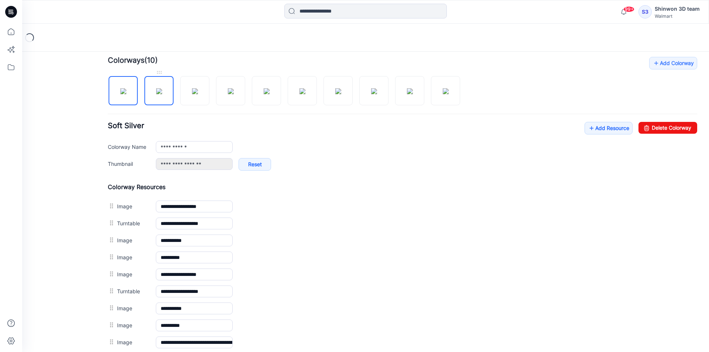
scroll to position [238, 0]
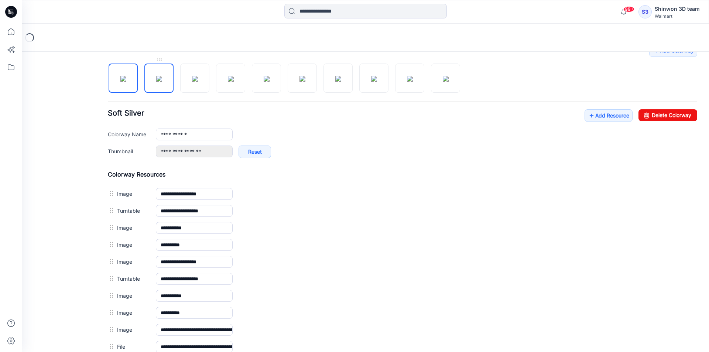
click at [157, 82] on img at bounding box center [159, 79] width 6 height 6
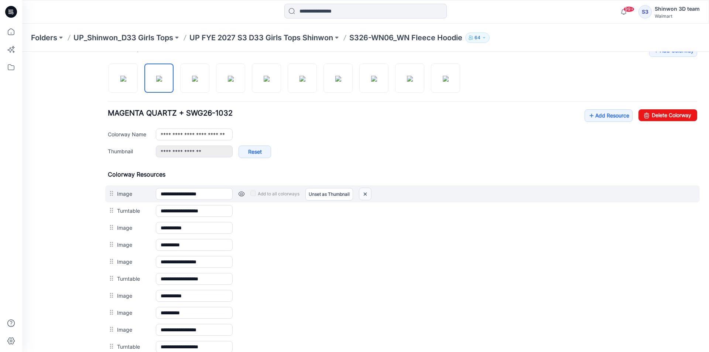
click at [366, 193] on img at bounding box center [365, 194] width 12 height 12
click at [367, 194] on img at bounding box center [365, 194] width 12 height 12
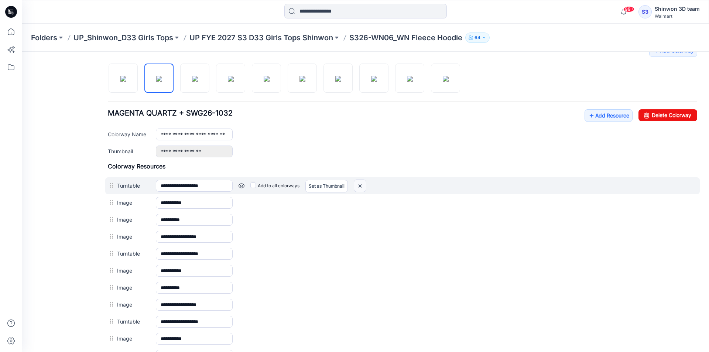
click at [360, 184] on img at bounding box center [360, 186] width 12 height 12
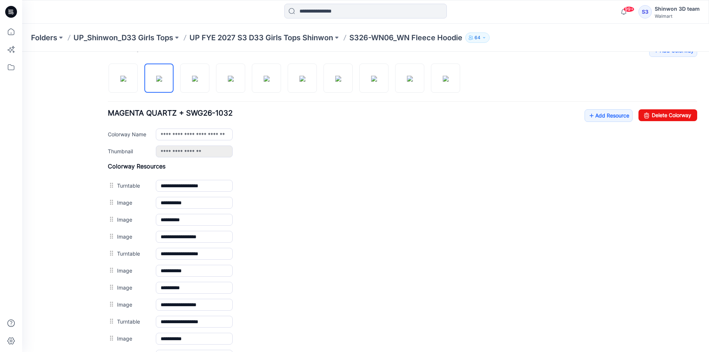
click at [22, 52] on img at bounding box center [22, 52] width 0 height 0
click at [194, 82] on img at bounding box center [195, 79] width 6 height 6
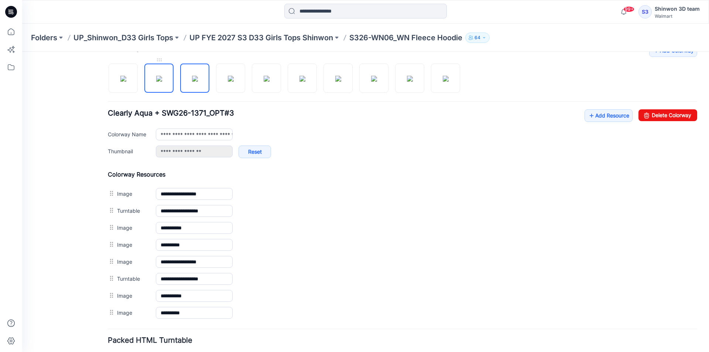
click at [162, 82] on img at bounding box center [159, 79] width 6 height 6
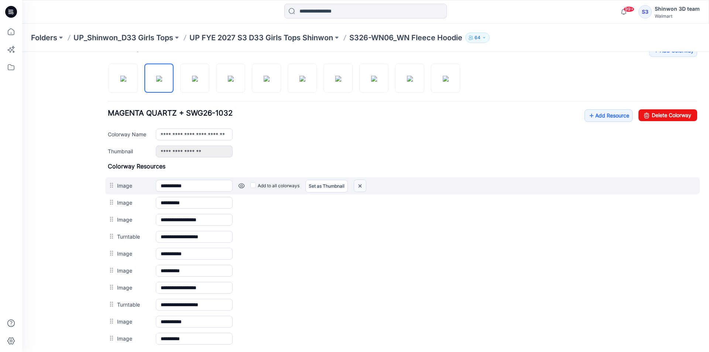
click at [359, 185] on img at bounding box center [360, 186] width 12 height 12
click at [362, 185] on img at bounding box center [360, 186] width 12 height 12
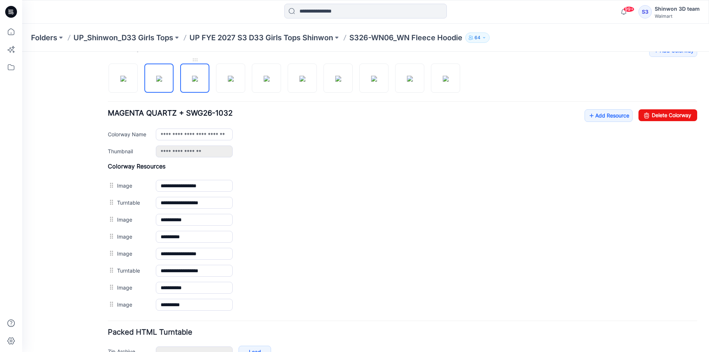
click at [198, 82] on img at bounding box center [195, 79] width 6 height 6
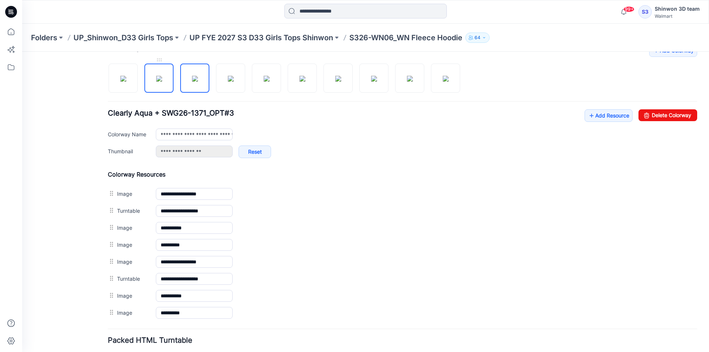
click at [162, 82] on img at bounding box center [159, 79] width 6 height 6
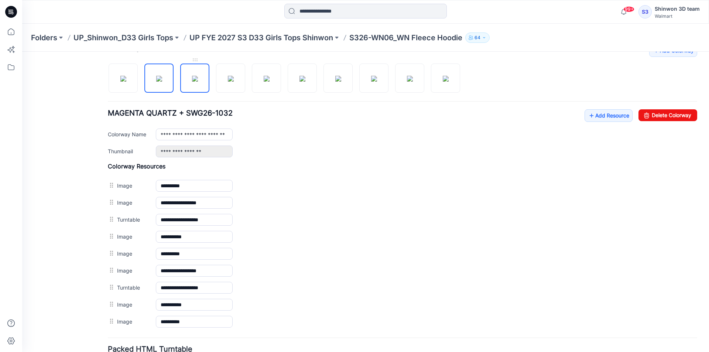
click at [198, 82] on img at bounding box center [195, 79] width 6 height 6
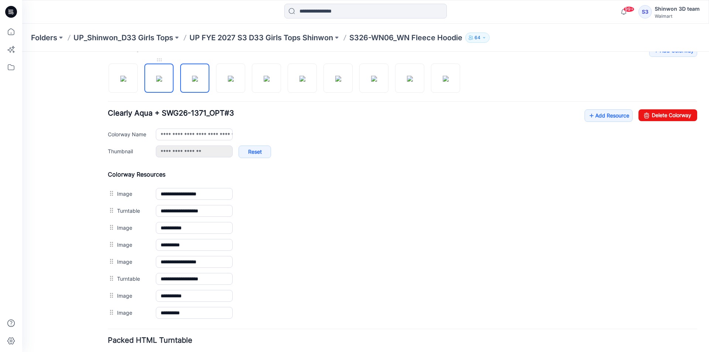
click at [162, 82] on img at bounding box center [159, 79] width 6 height 6
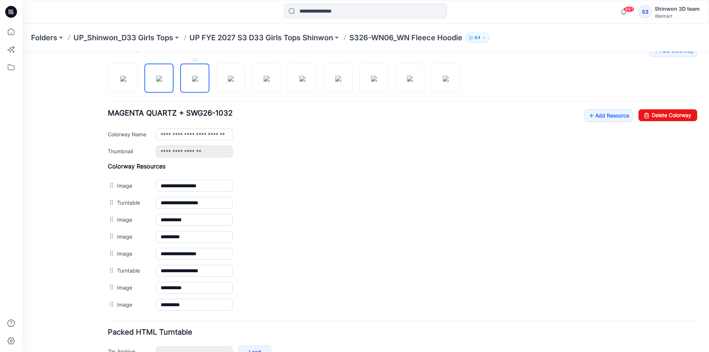
click at [192, 76] on img at bounding box center [195, 79] width 6 height 6
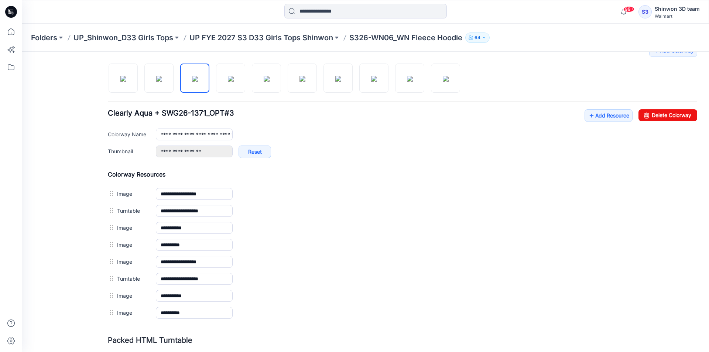
click at [175, 80] on div at bounding box center [287, 74] width 358 height 38
click at [175, 83] on div at bounding box center [287, 74] width 358 height 38
click at [162, 82] on img at bounding box center [159, 79] width 6 height 6
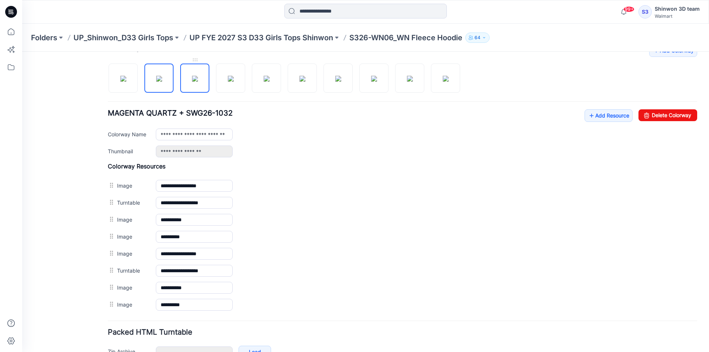
click at [195, 82] on img at bounding box center [195, 79] width 6 height 6
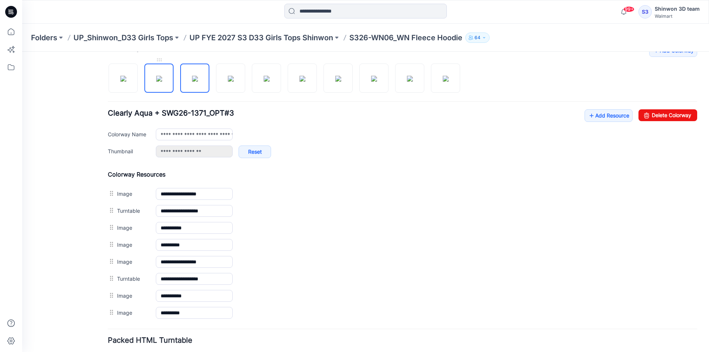
click at [161, 82] on img at bounding box center [159, 79] width 6 height 6
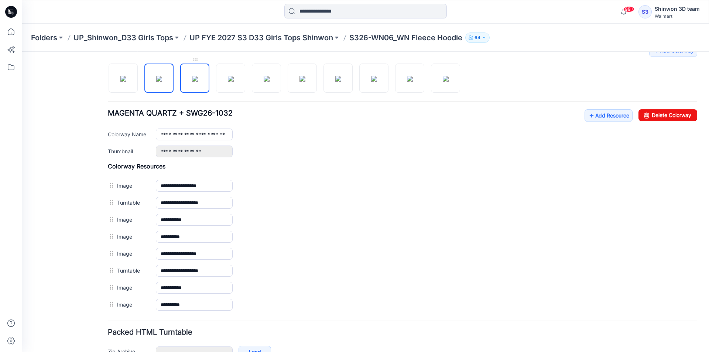
click at [192, 82] on img at bounding box center [195, 79] width 6 height 6
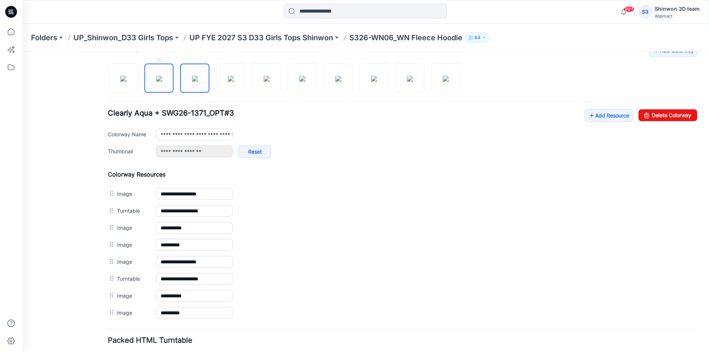
click at [158, 82] on img at bounding box center [159, 79] width 6 height 6
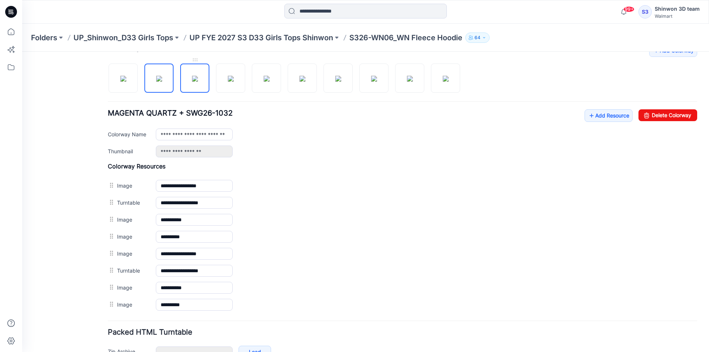
click at [192, 82] on img at bounding box center [195, 79] width 6 height 6
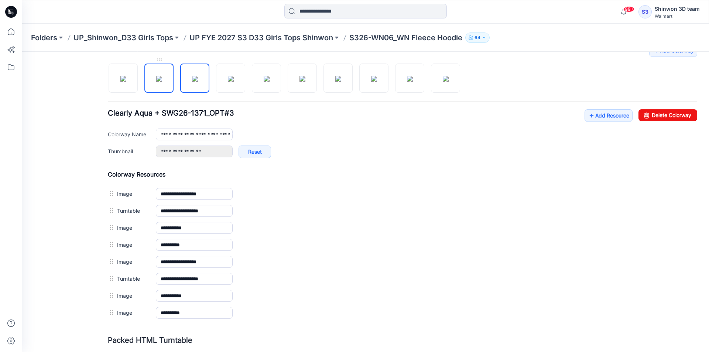
click at [157, 82] on img at bounding box center [159, 79] width 6 height 6
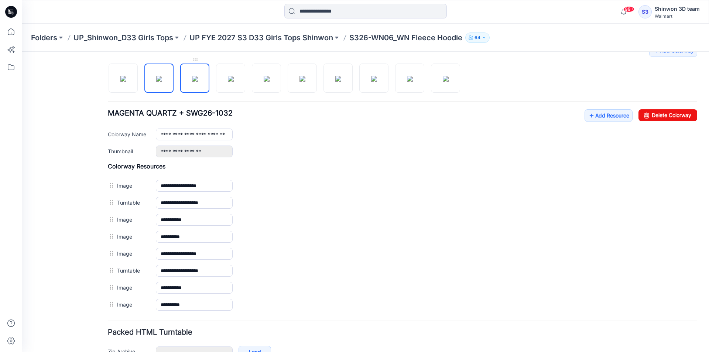
click at [192, 82] on img at bounding box center [195, 79] width 6 height 6
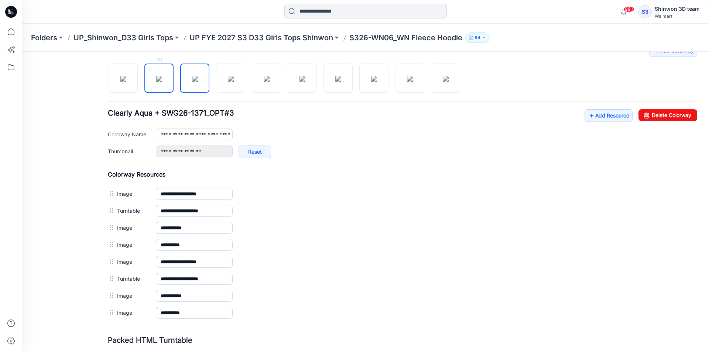
click at [157, 82] on img at bounding box center [159, 79] width 6 height 6
type input "**********"
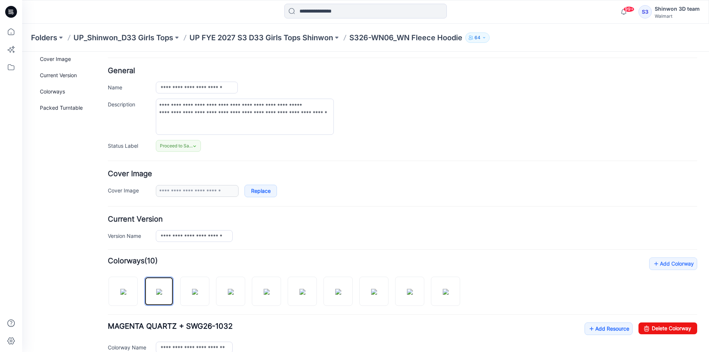
scroll to position [0, 0]
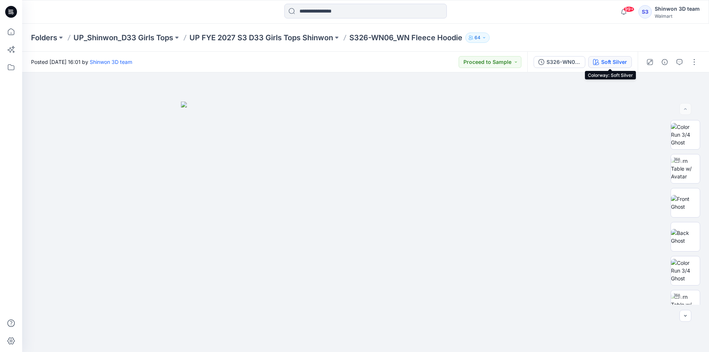
click at [605, 64] on div "Soft Silver" at bounding box center [614, 62] width 26 height 8
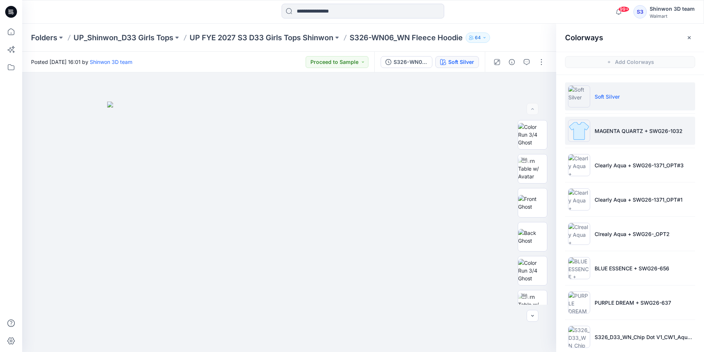
click at [615, 126] on li "MAGENTA QUARTZ + SWG26-1032" at bounding box center [630, 131] width 130 height 28
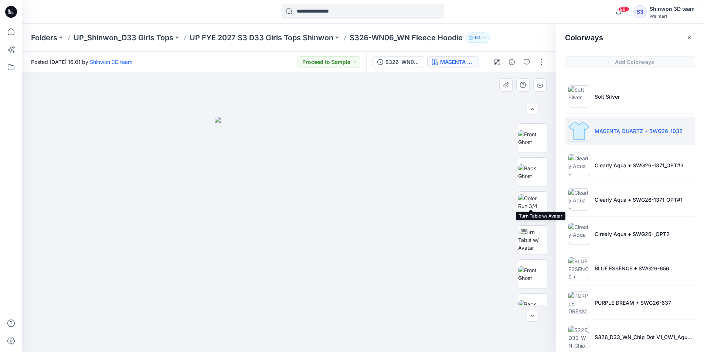
scroll to position [37, 0]
click at [540, 65] on button "button" at bounding box center [541, 62] width 12 height 12
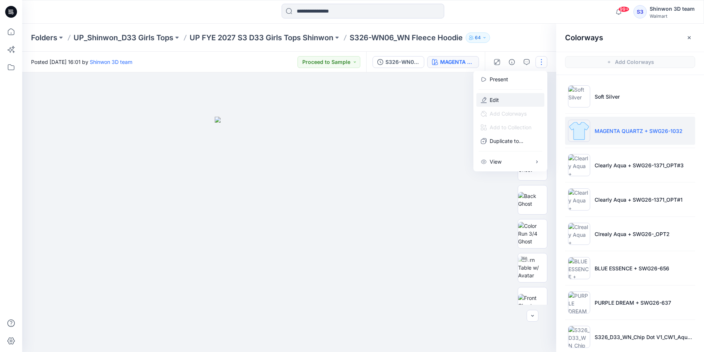
click at [512, 101] on button "Edit" at bounding box center [510, 100] width 68 height 14
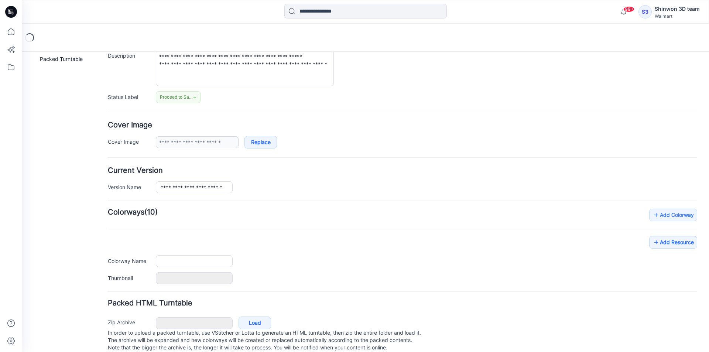
type input "**********"
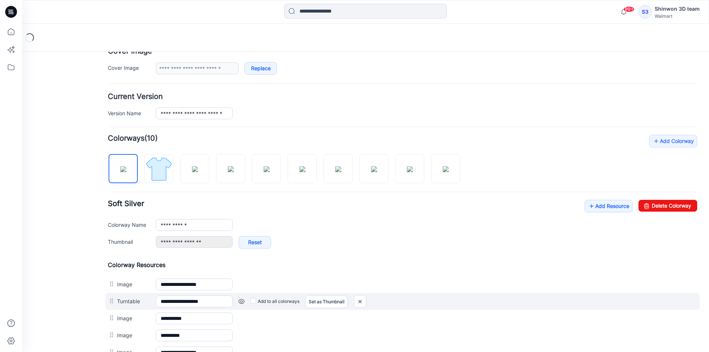
scroll to position [259, 0]
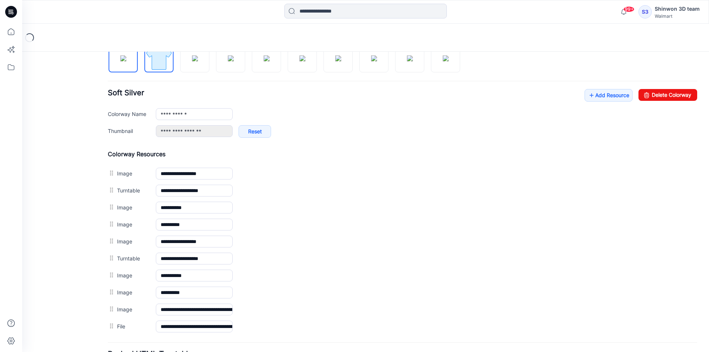
click at [163, 65] on img at bounding box center [159, 58] width 28 height 28
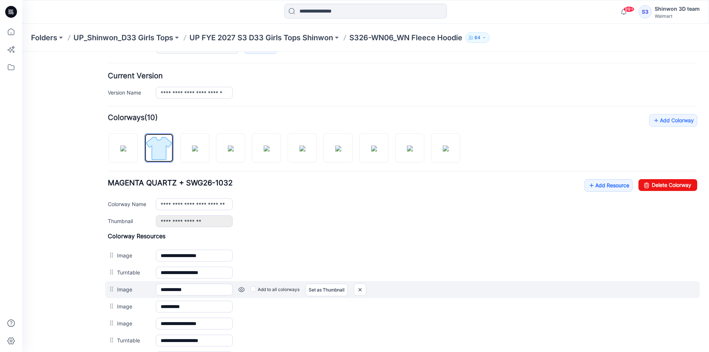
scroll to position [222, 0]
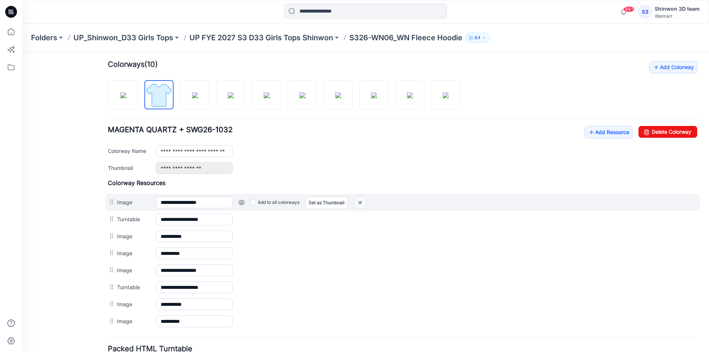
click at [362, 200] on img at bounding box center [360, 203] width 12 height 12
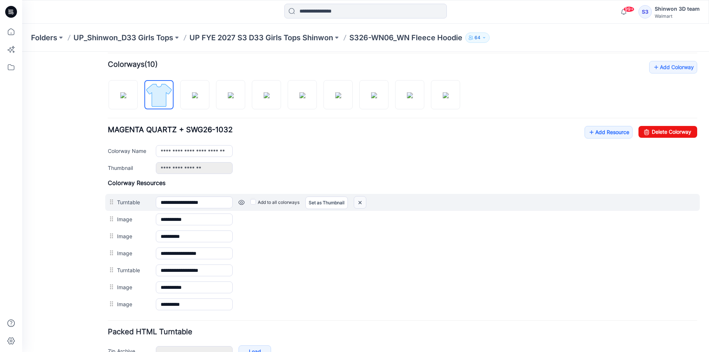
click at [361, 202] on img at bounding box center [360, 203] width 12 height 12
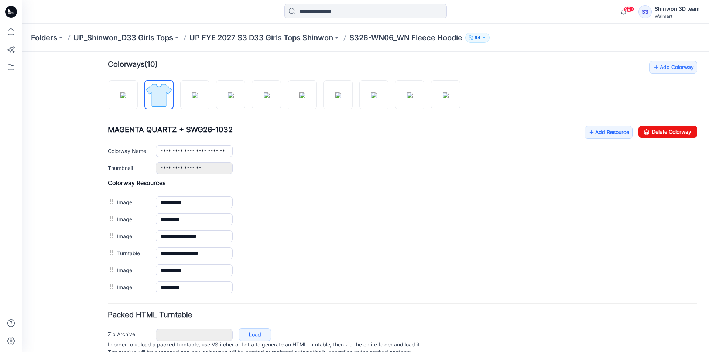
click at [22, 52] on img at bounding box center [22, 52] width 0 height 0
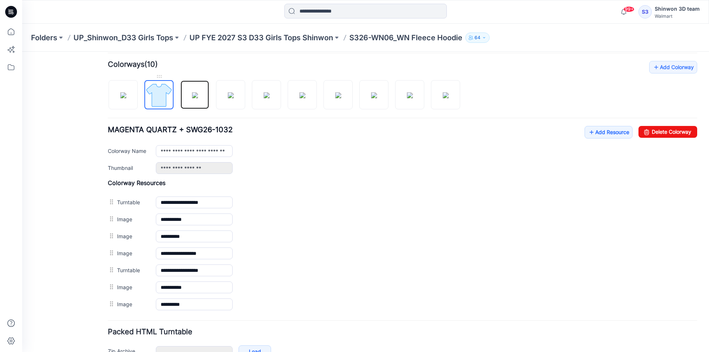
drag, startPoint x: 194, startPoint y: 92, endPoint x: 171, endPoint y: 95, distance: 23.5
click at [194, 93] on img at bounding box center [195, 95] width 6 height 6
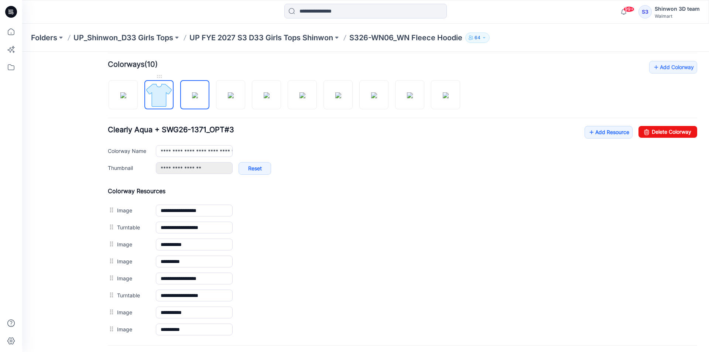
click at [163, 95] on img at bounding box center [159, 95] width 28 height 28
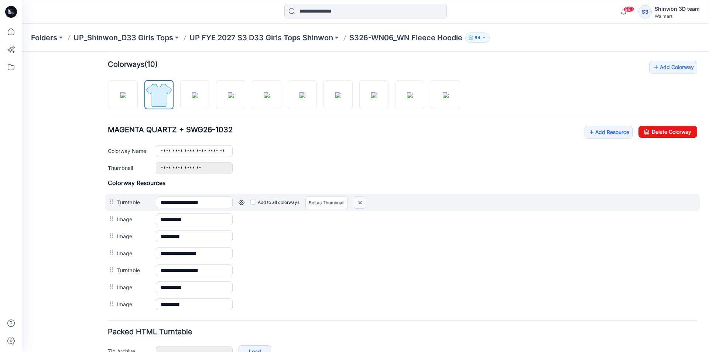
click at [364, 203] on img at bounding box center [360, 203] width 12 height 12
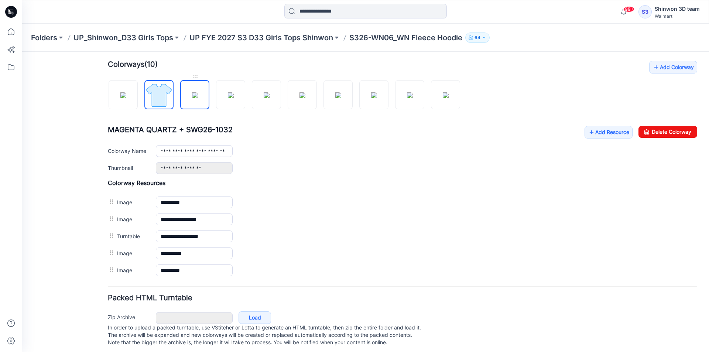
click at [192, 98] on img at bounding box center [195, 95] width 6 height 6
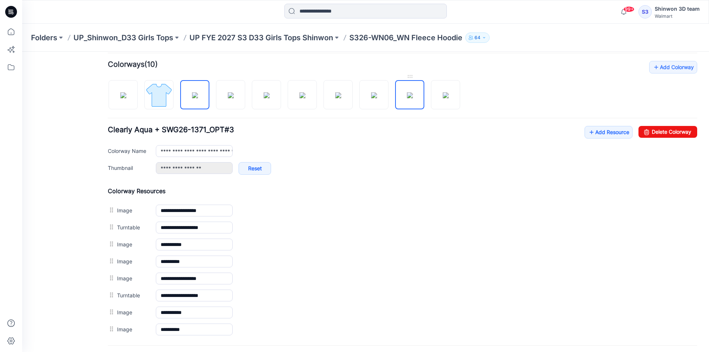
click at [407, 98] on img at bounding box center [410, 95] width 6 height 6
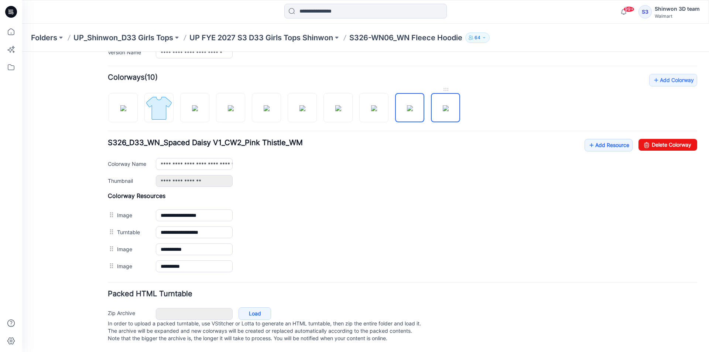
click at [443, 105] on img at bounding box center [446, 108] width 6 height 6
drag, startPoint x: 209, startPoint y: 95, endPoint x: 205, endPoint y: 96, distance: 4.5
click at [209, 95] on link at bounding box center [194, 107] width 29 height 29
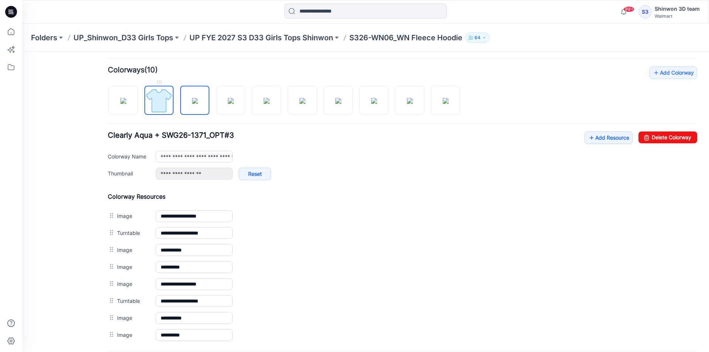
click at [160, 101] on img at bounding box center [159, 101] width 28 height 28
type input "**********"
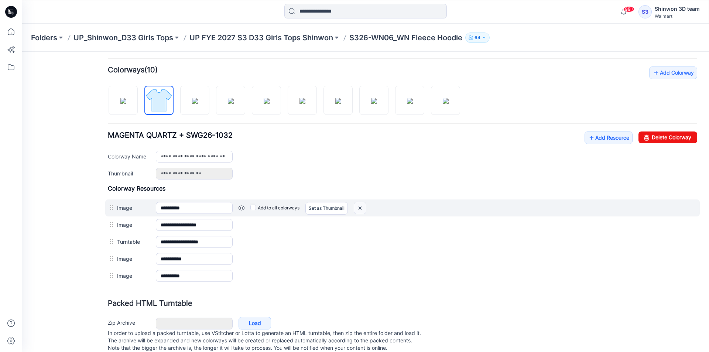
click at [363, 208] on img at bounding box center [360, 208] width 12 height 12
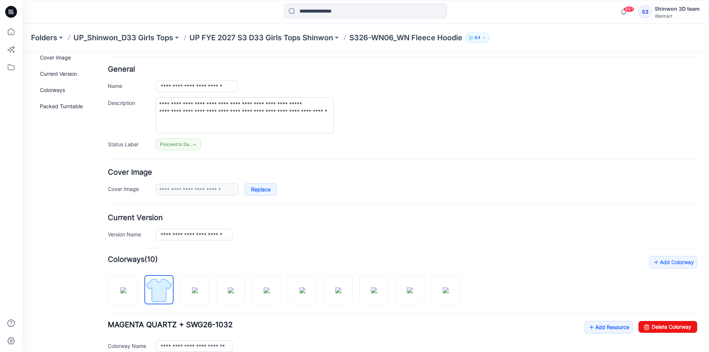
scroll to position [0, 0]
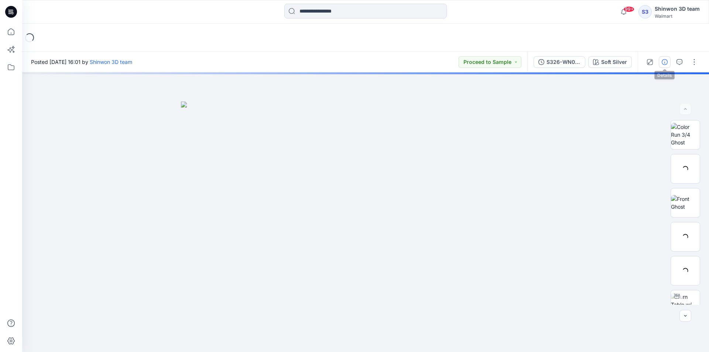
click at [663, 61] on icon "button" at bounding box center [665, 62] width 6 height 6
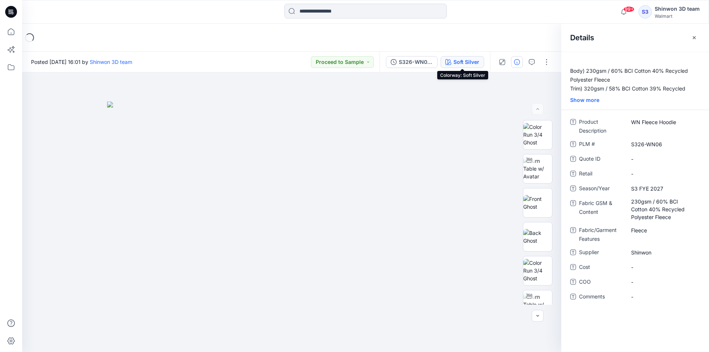
click at [461, 59] on div "Soft Silver" at bounding box center [467, 62] width 26 height 8
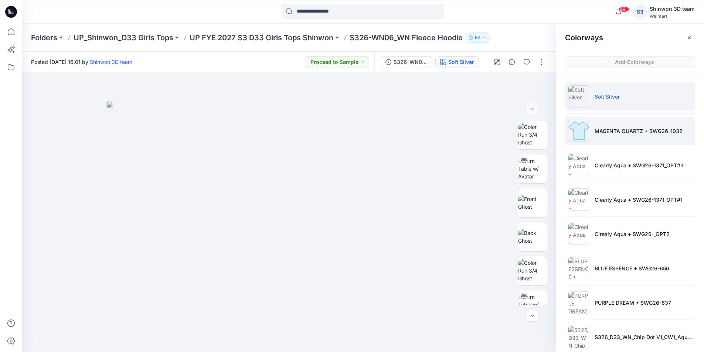
click at [621, 130] on p "MAGENTA QUARTZ + SWG26-1032" at bounding box center [638, 131] width 88 height 8
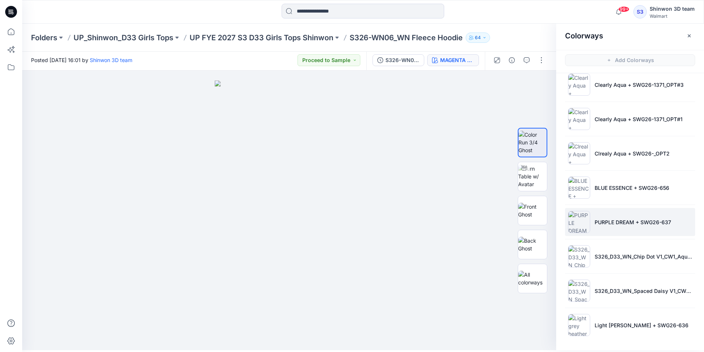
scroll to position [2, 0]
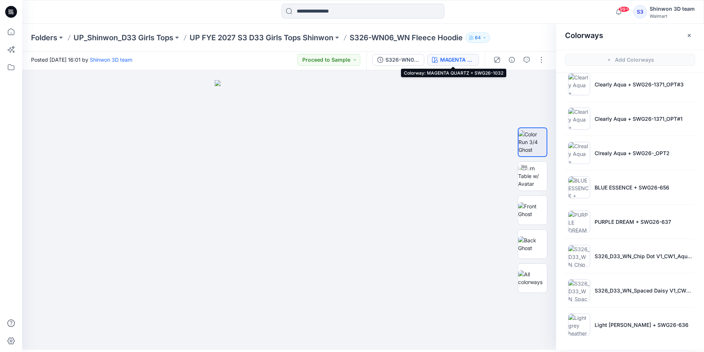
click at [446, 60] on div "MAGENTA QUARTZ + SWG26-1032" at bounding box center [457, 60] width 34 height 8
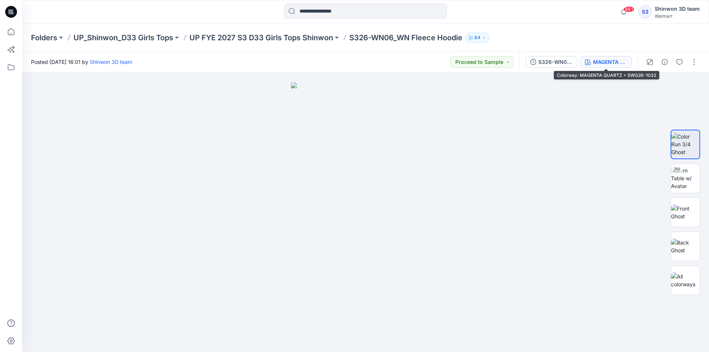
click at [628, 62] on button "MAGENTA QUARTZ + SWG26-1032" at bounding box center [606, 62] width 52 height 12
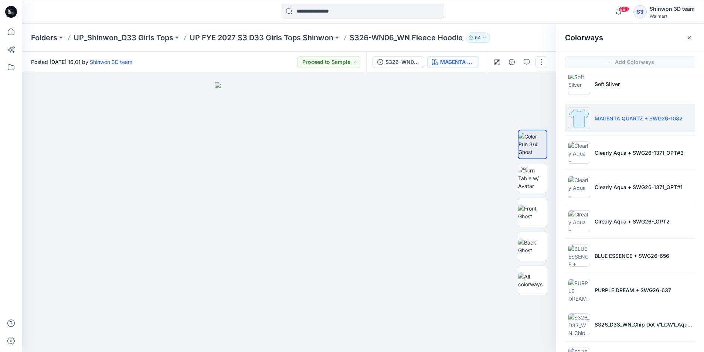
scroll to position [5, 0]
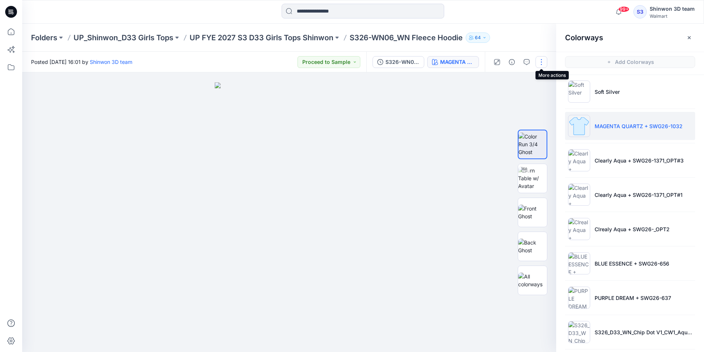
click at [537, 63] on button "button" at bounding box center [541, 62] width 12 height 12
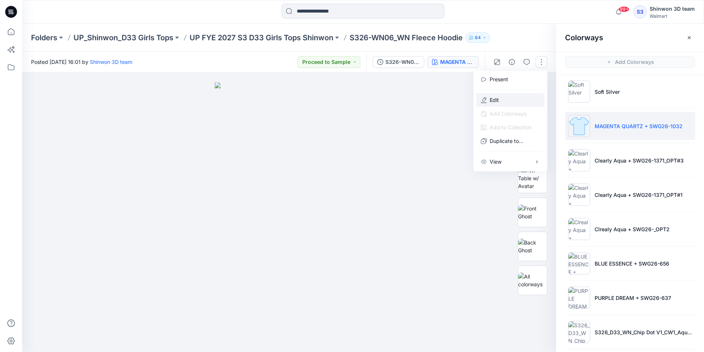
click at [497, 101] on p "Edit" at bounding box center [493, 100] width 9 height 8
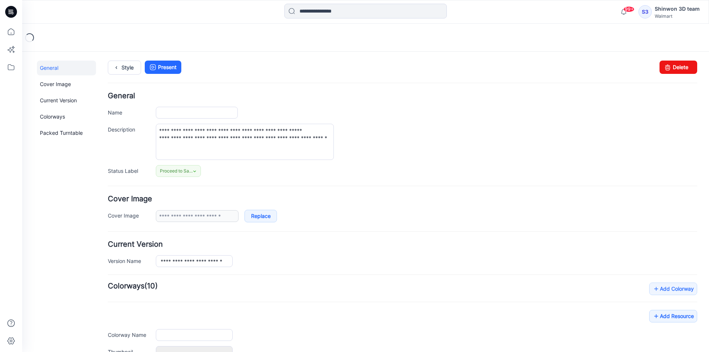
scroll to position [90, 0]
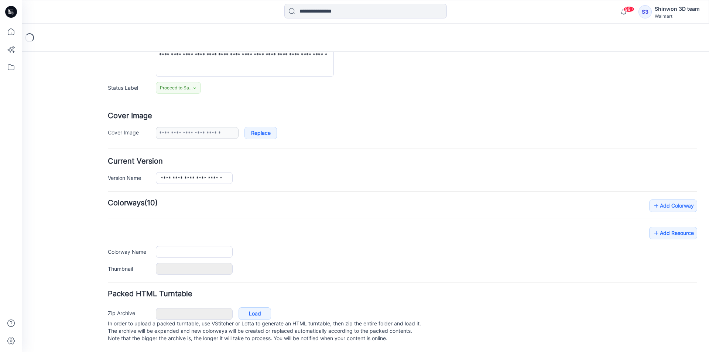
type input "**********"
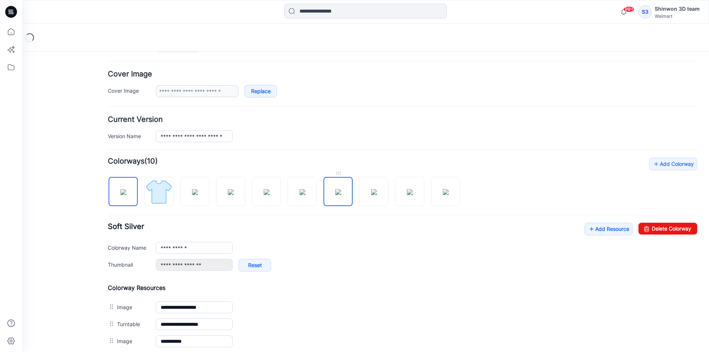
scroll to position [148, 0]
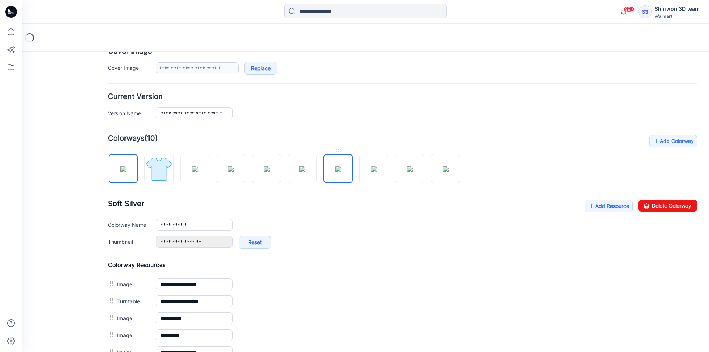
click at [335, 166] on img at bounding box center [338, 169] width 6 height 6
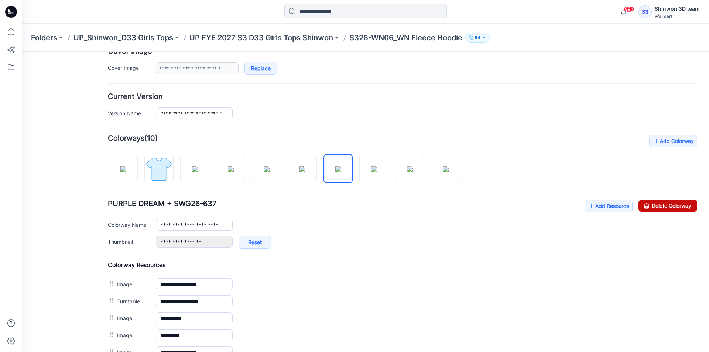
drag, startPoint x: 663, startPoint y: 205, endPoint x: 414, endPoint y: 96, distance: 271.8
click at [663, 205] on link "Delete Colorway" at bounding box center [668, 206] width 59 height 12
type input "**********"
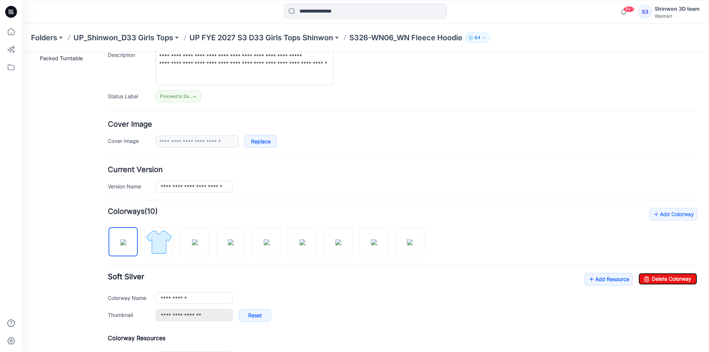
scroll to position [0, 0]
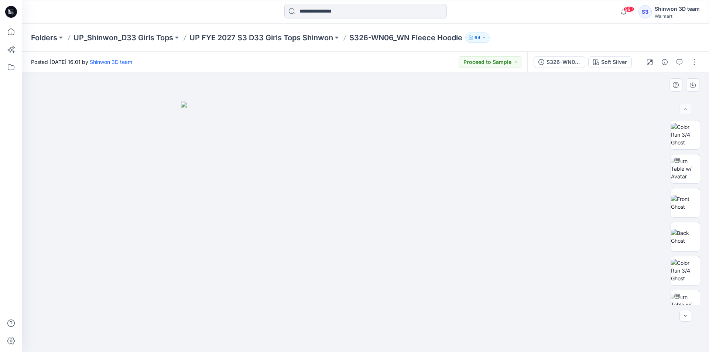
click at [573, 150] on div at bounding box center [365, 212] width 687 height 280
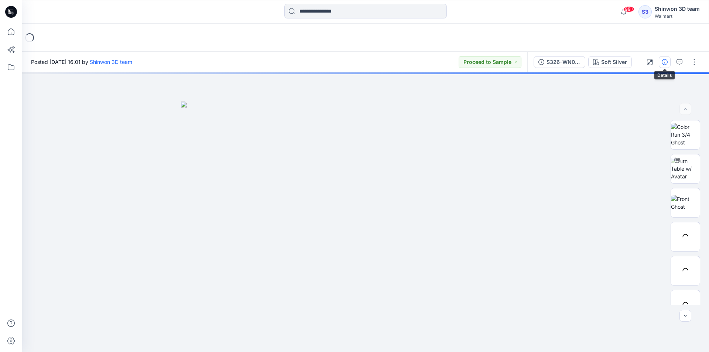
click at [665, 61] on icon "button" at bounding box center [665, 62] width 6 height 6
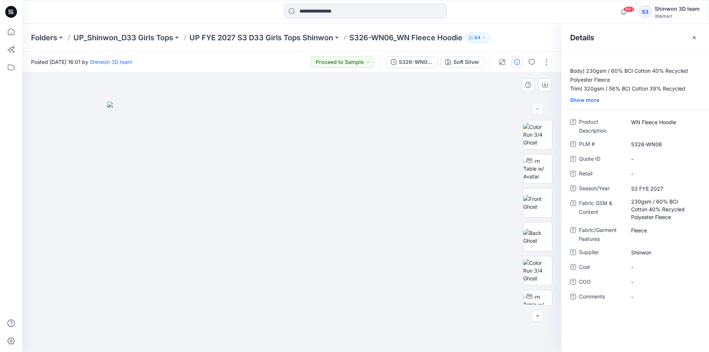
click at [363, 338] on div at bounding box center [291, 212] width 539 height 280
click at [157, 184] on img at bounding box center [291, 227] width 369 height 251
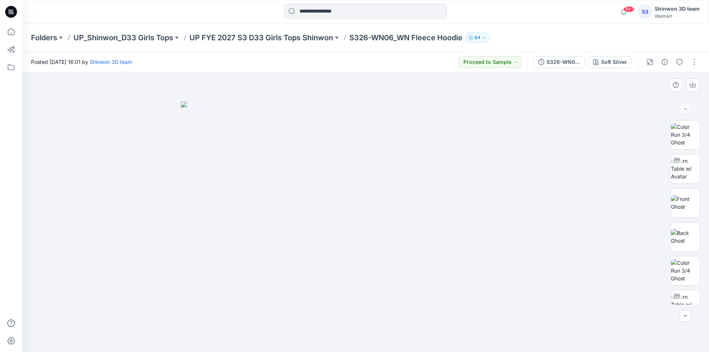
drag, startPoint x: 168, startPoint y: 318, endPoint x: 163, endPoint y: 320, distance: 5.3
click at [168, 318] on div at bounding box center [365, 212] width 687 height 280
click at [410, 76] on div at bounding box center [365, 212] width 687 height 280
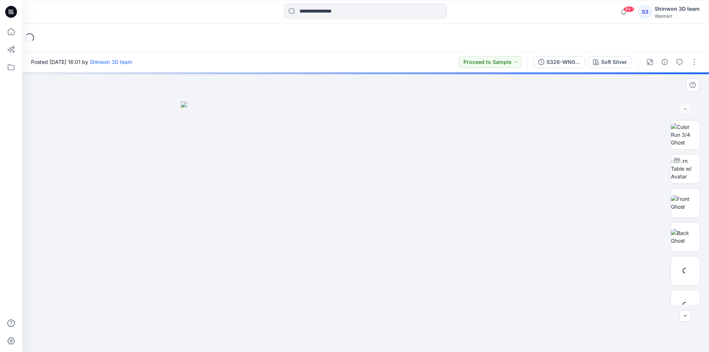
click at [57, 107] on div at bounding box center [365, 212] width 687 height 280
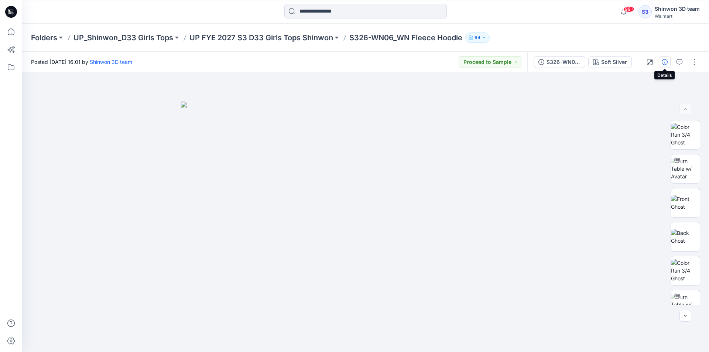
click at [667, 65] on icon "button" at bounding box center [665, 62] width 6 height 6
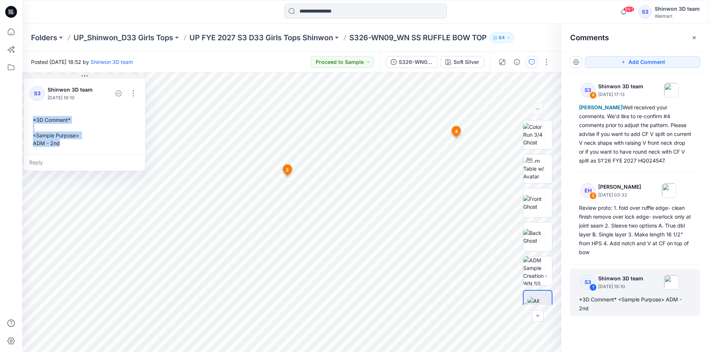
click at [262, 37] on p "UP FYE 2027 S3 D33 Girls Tops Shinwon" at bounding box center [261, 38] width 144 height 10
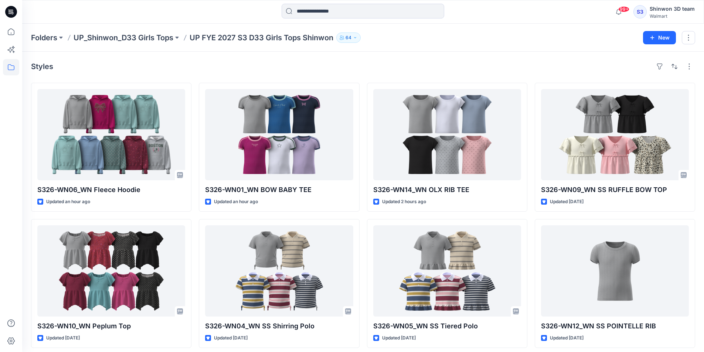
drag, startPoint x: 267, startPoint y: 62, endPoint x: 250, endPoint y: 78, distance: 23.0
click at [267, 62] on div "Styles" at bounding box center [363, 67] width 664 height 12
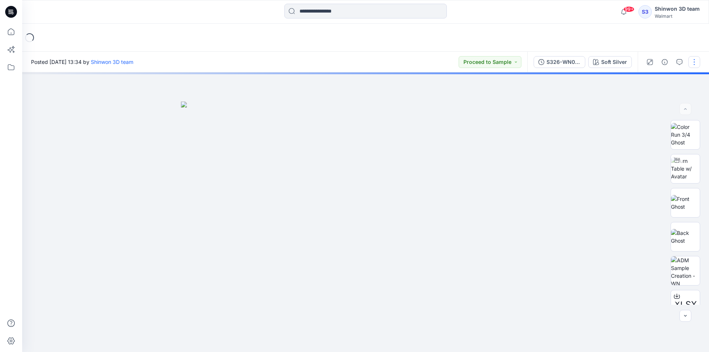
click at [693, 61] on button "button" at bounding box center [694, 62] width 12 height 12
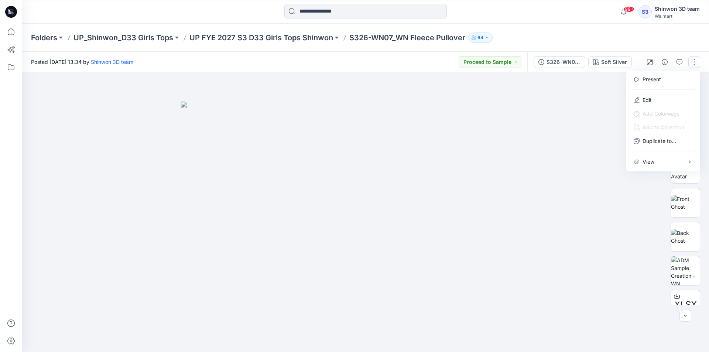
click at [695, 60] on button "button" at bounding box center [694, 62] width 12 height 12
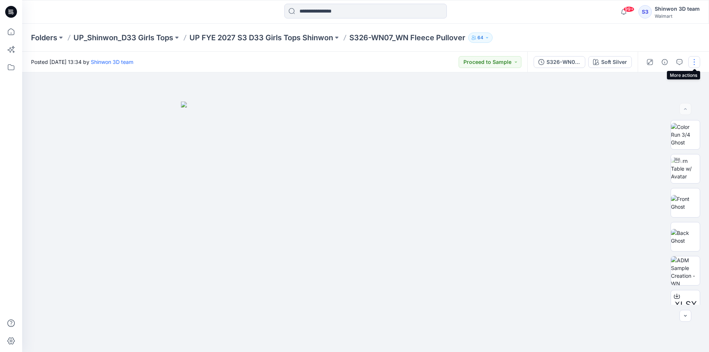
click at [695, 60] on button "button" at bounding box center [694, 62] width 12 height 12
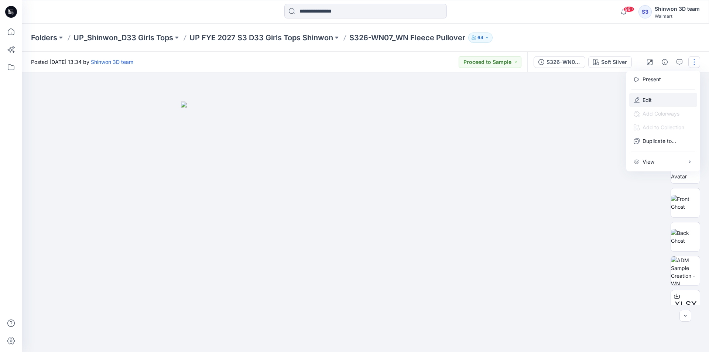
click at [656, 95] on button "Edit" at bounding box center [663, 100] width 68 height 14
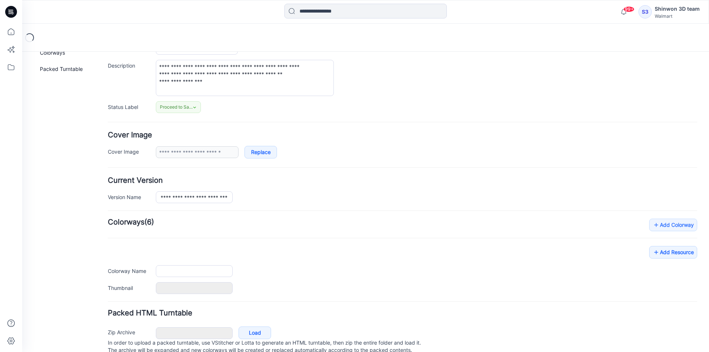
type input "**********"
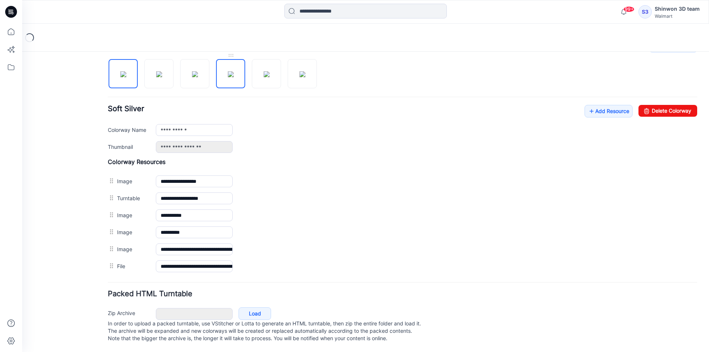
click at [232, 71] on img at bounding box center [231, 74] width 6 height 6
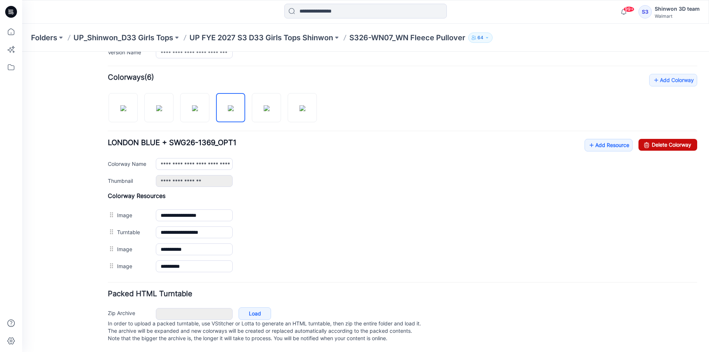
drag, startPoint x: 660, startPoint y: 137, endPoint x: 417, endPoint y: 98, distance: 245.9
click at [660, 139] on link "Delete Colorway" at bounding box center [668, 145] width 59 height 12
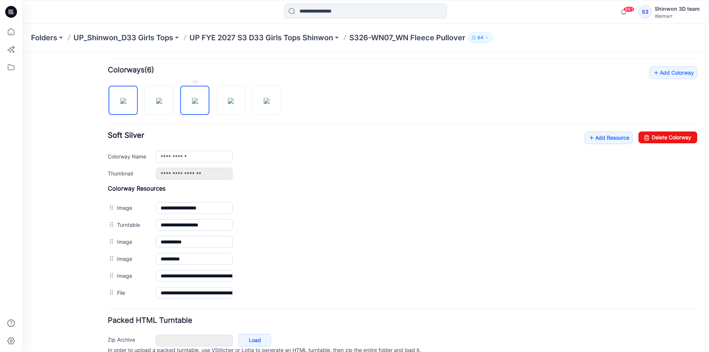
click at [192, 98] on img at bounding box center [195, 101] width 6 height 6
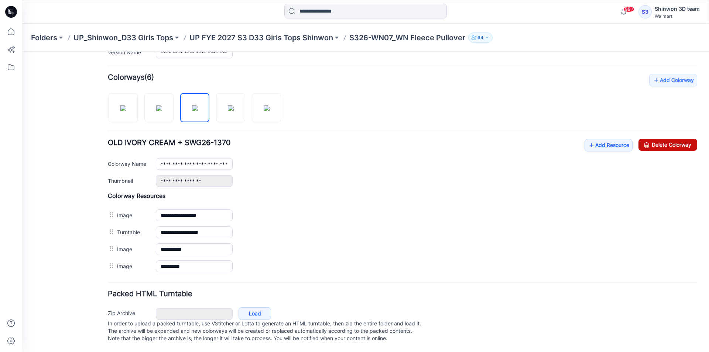
click at [671, 139] on link "Delete Colorway" at bounding box center [668, 145] width 59 height 12
type input "**********"
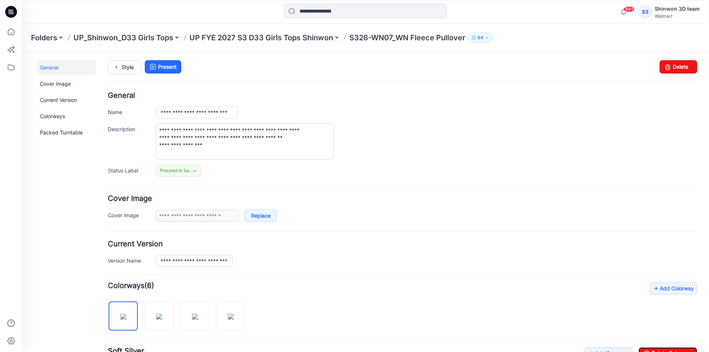
scroll to position [0, 0]
click at [127, 65] on link "Style" at bounding box center [124, 68] width 33 height 14
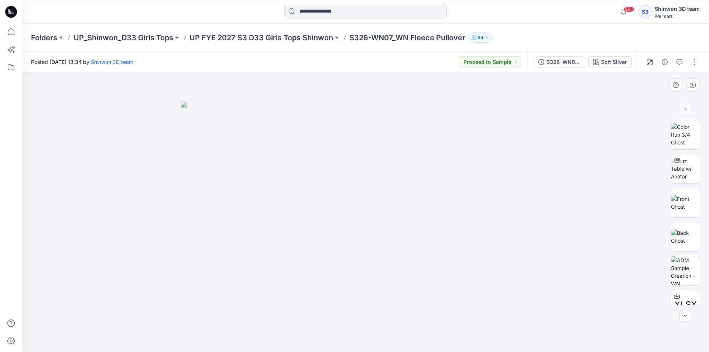
click at [374, 335] on div at bounding box center [365, 212] width 687 height 280
click at [400, 297] on img at bounding box center [365, 227] width 369 height 251
click at [399, 299] on img at bounding box center [365, 227] width 369 height 251
click at [665, 64] on icon "button" at bounding box center [665, 62] width 6 height 6
drag, startPoint x: 654, startPoint y: 153, endPoint x: 656, endPoint y: 166, distance: 13.4
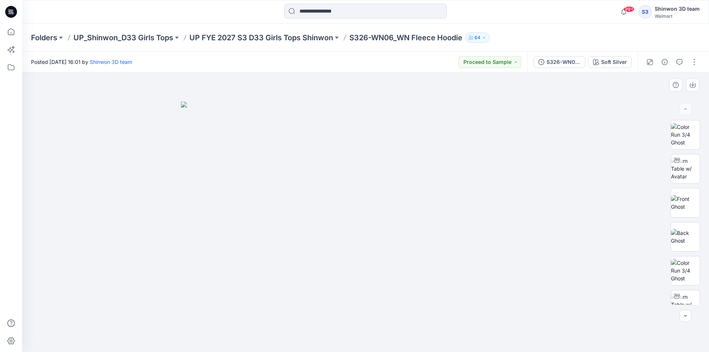
click at [653, 153] on div at bounding box center [365, 212] width 687 height 280
click at [695, 64] on button "button" at bounding box center [694, 62] width 12 height 12
click at [648, 98] on p "Edit" at bounding box center [647, 100] width 9 height 8
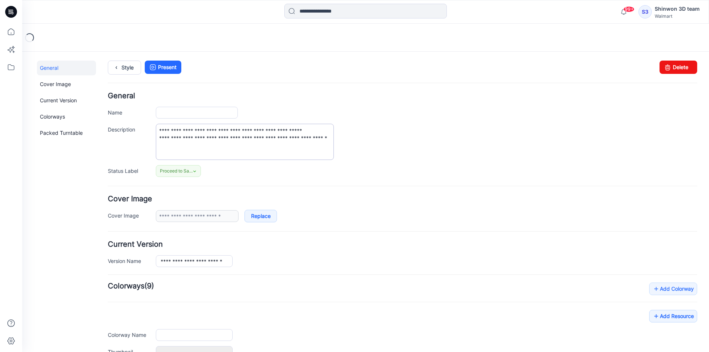
type input "**********"
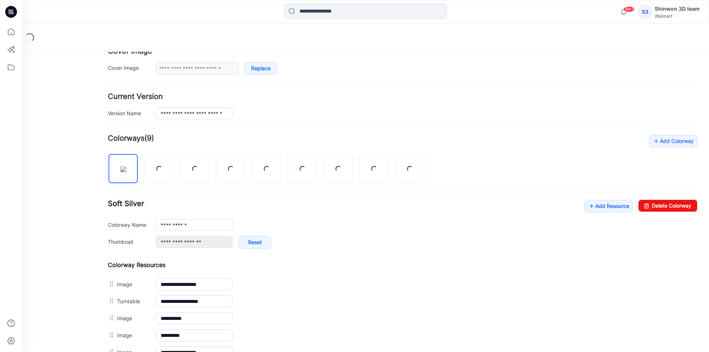
scroll to position [259, 0]
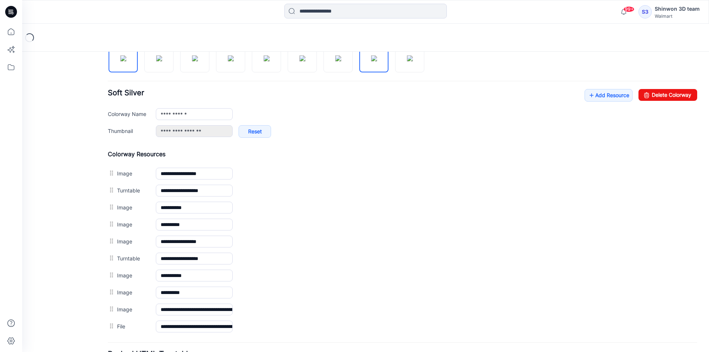
click at [374, 61] on img at bounding box center [374, 58] width 6 height 6
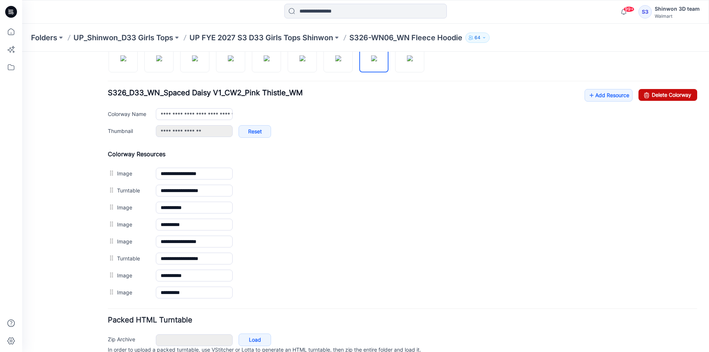
drag, startPoint x: 674, startPoint y: 96, endPoint x: 411, endPoint y: 94, distance: 263.4
click at [674, 96] on link "Delete Colorway" at bounding box center [668, 95] width 59 height 12
type input "**********"
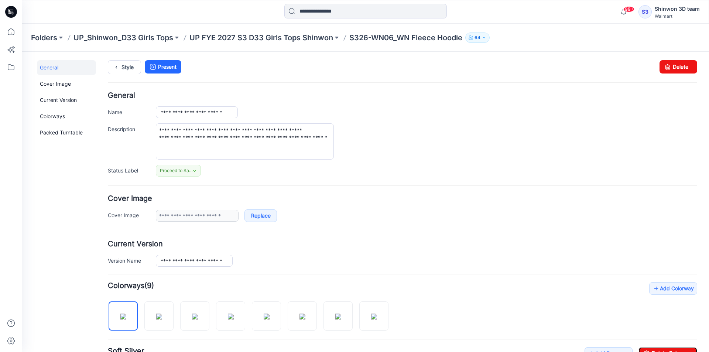
scroll to position [0, 0]
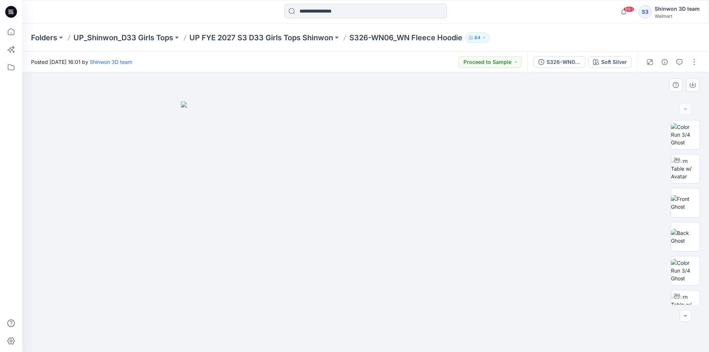
click at [137, 287] on div at bounding box center [365, 212] width 687 height 280
click at [588, 171] on div at bounding box center [365, 212] width 687 height 280
click at [146, 284] on div at bounding box center [365, 212] width 687 height 280
drag, startPoint x: 97, startPoint y: 132, endPoint x: 85, endPoint y: 133, distance: 12.6
click at [97, 132] on div at bounding box center [365, 212] width 687 height 280
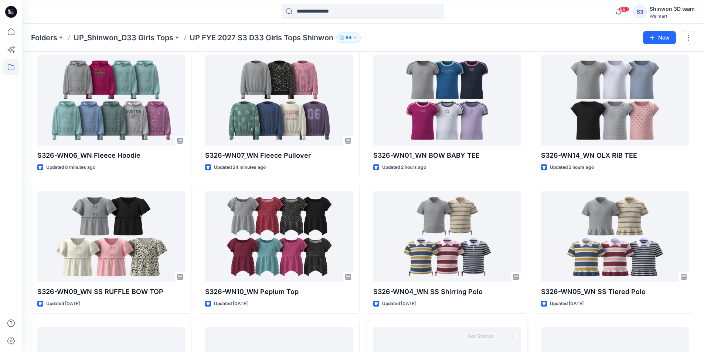
scroll to position [31, 0]
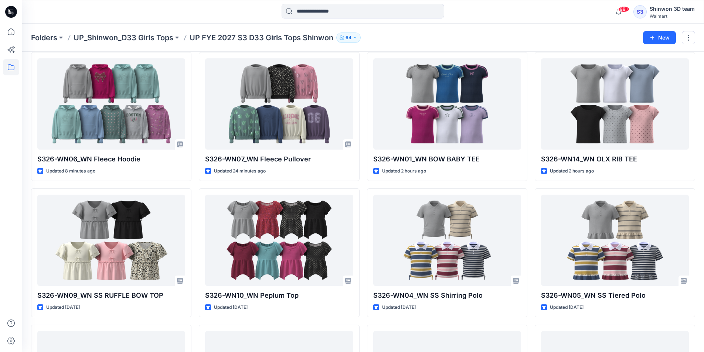
click at [14, 249] on div at bounding box center [11, 188] width 16 height 328
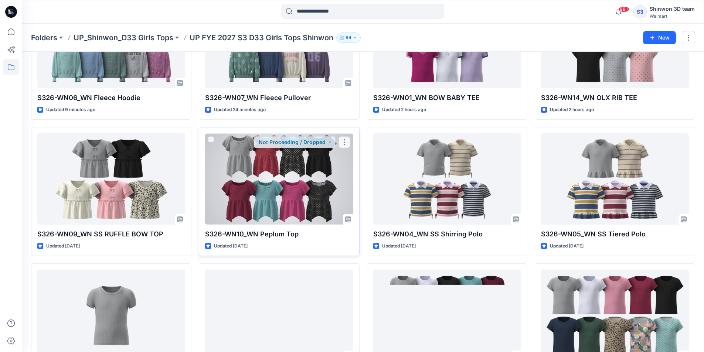
scroll to position [0, 0]
